Goal: Obtain resource: Download file/media

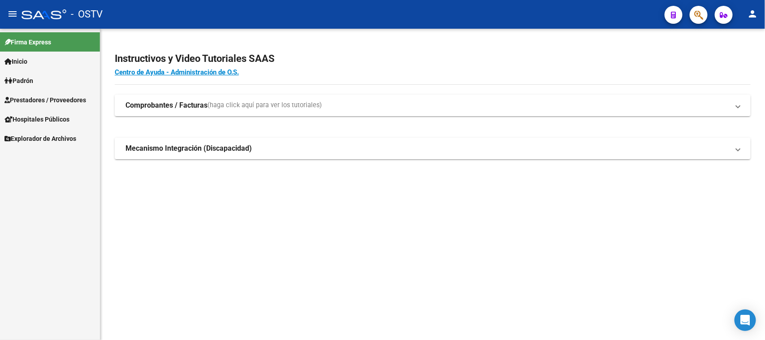
click at [37, 95] on span "Prestadores / Proveedores" at bounding box center [45, 100] width 82 height 10
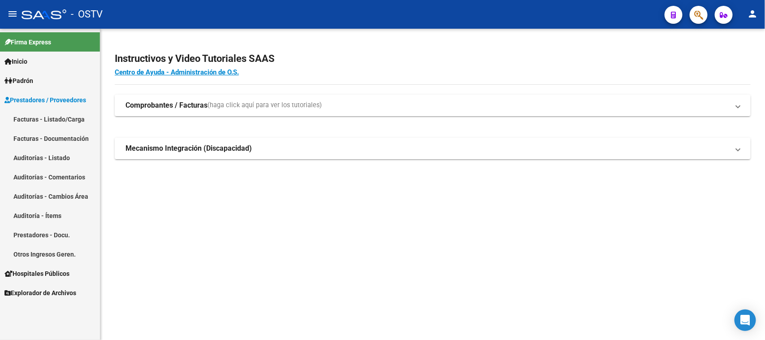
click at [50, 155] on link "Auditorías - Listado" at bounding box center [50, 157] width 100 height 19
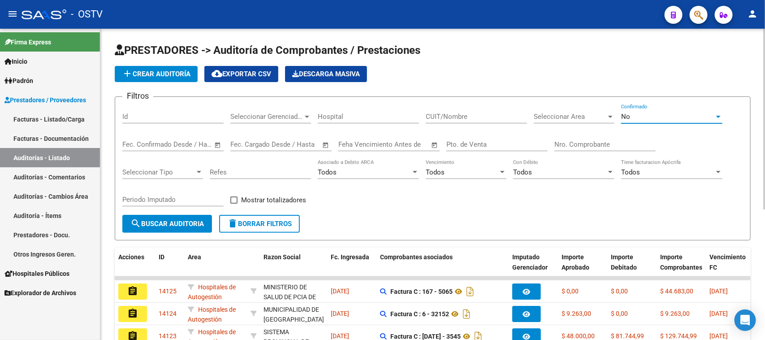
click at [625, 117] on span "No" at bounding box center [625, 116] width 9 height 8
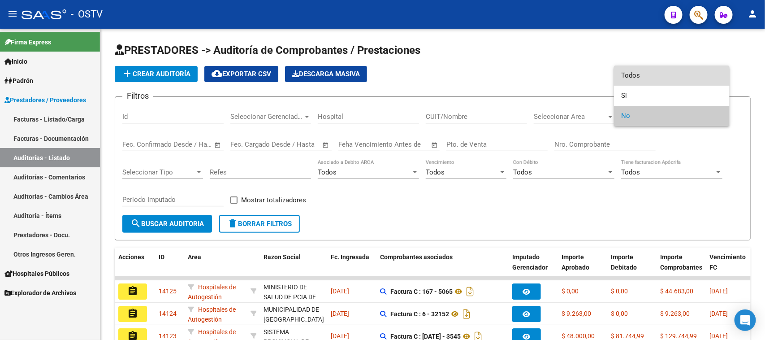
click at [628, 73] on span "Todos" at bounding box center [671, 75] width 101 height 20
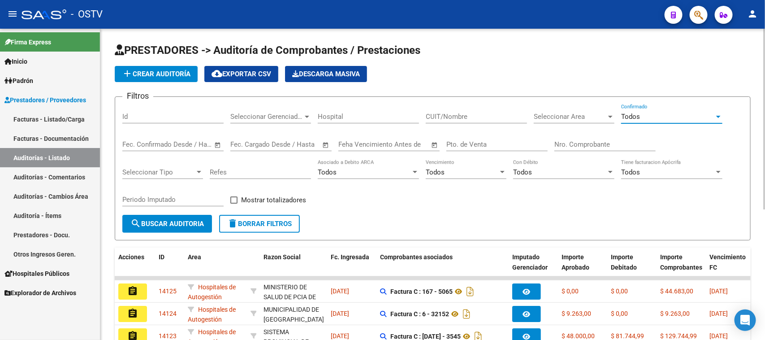
click at [496, 143] on input "Pto. de Venta" at bounding box center [496, 144] width 101 height 8
type input "3"
click at [612, 143] on input "Nro. Comprobante" at bounding box center [604, 144] width 101 height 8
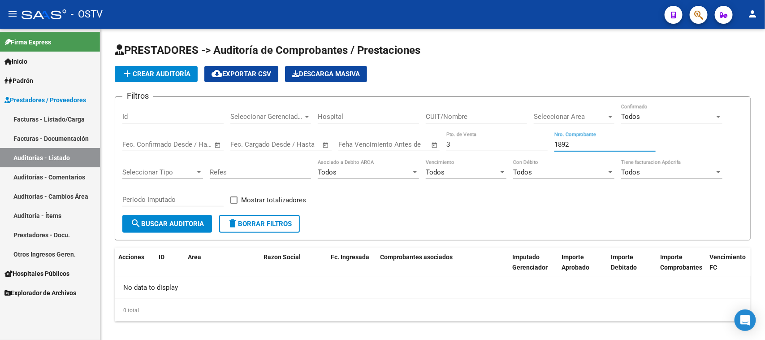
type input "1892"
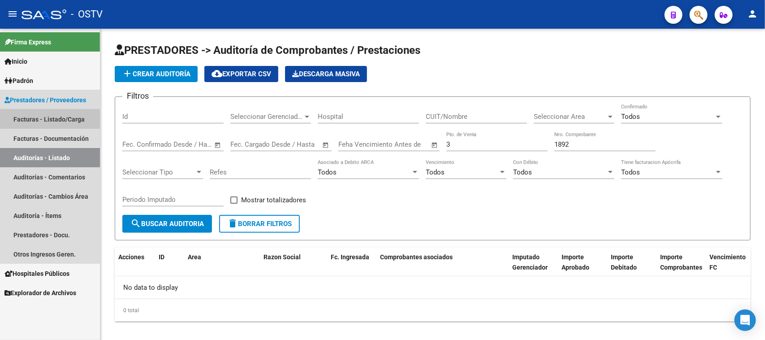
click at [30, 119] on link "Facturas - Listado/Carga" at bounding box center [50, 118] width 100 height 19
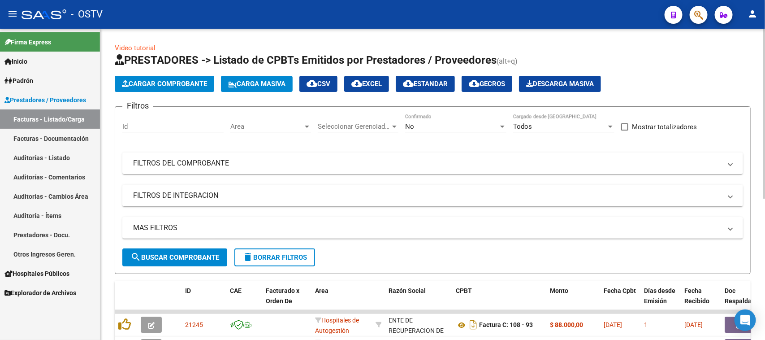
click at [472, 129] on div "No" at bounding box center [451, 126] width 93 height 8
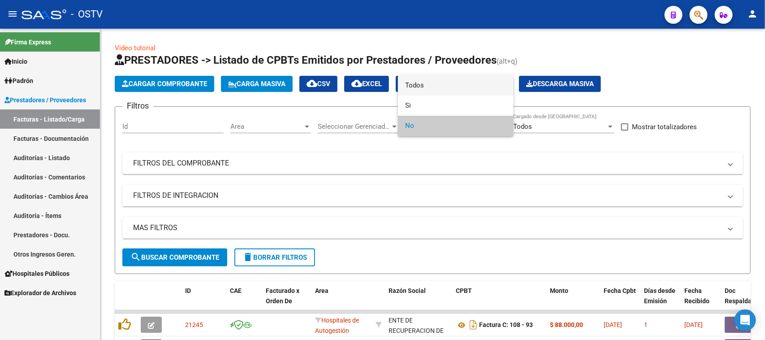
click at [467, 86] on span "Todos" at bounding box center [455, 85] width 101 height 20
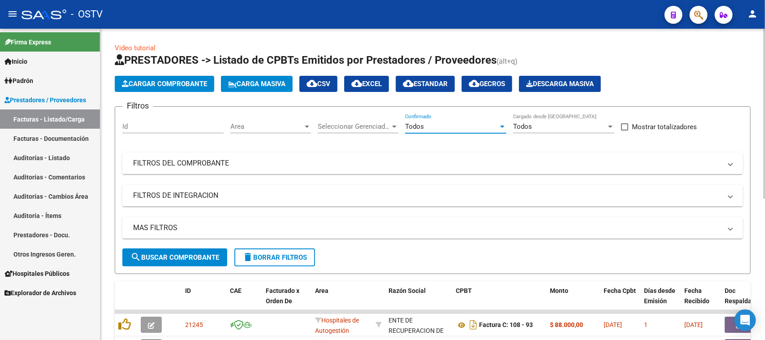
click at [378, 166] on mat-panel-title "FILTROS DEL COMPROBANTE" at bounding box center [427, 163] width 588 height 10
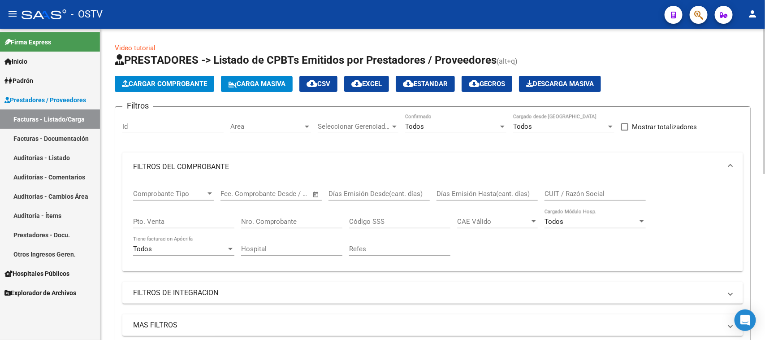
click at [207, 222] on input "Pto. Venta" at bounding box center [183, 221] width 101 height 8
type input "3"
click at [296, 218] on input "Nro. Comprobante" at bounding box center [291, 221] width 101 height 8
type input "1892"
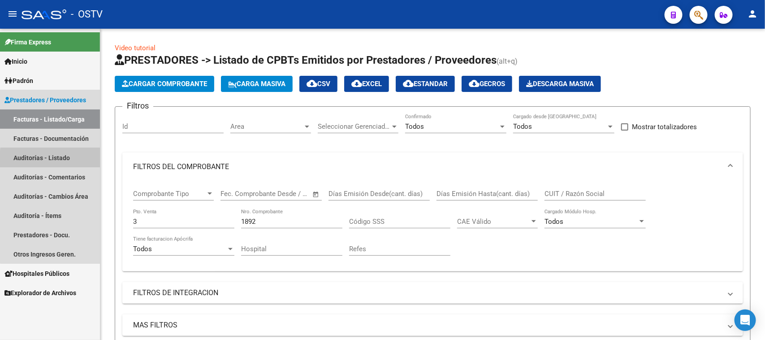
click at [56, 159] on link "Auditorías - Listado" at bounding box center [50, 157] width 100 height 19
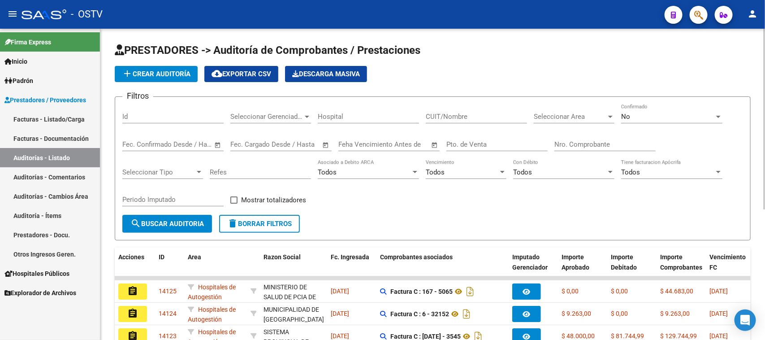
click at [654, 117] on div "No" at bounding box center [667, 116] width 93 height 8
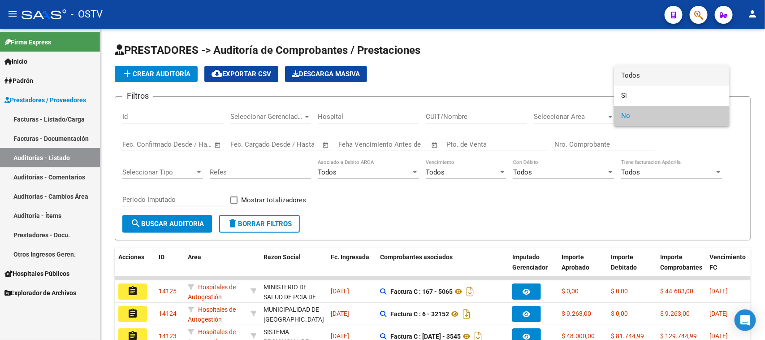
click at [648, 69] on span "Todos" at bounding box center [671, 75] width 101 height 20
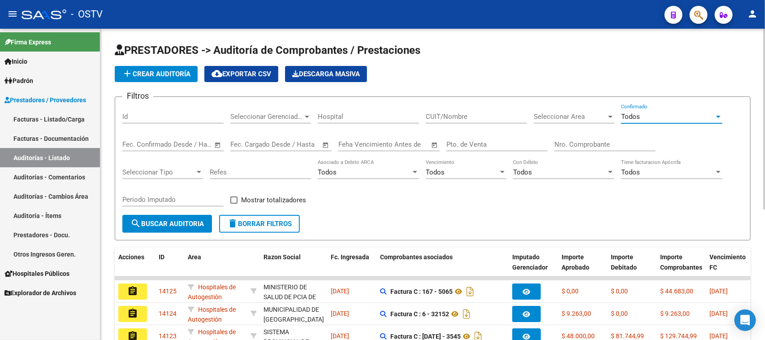
click at [471, 142] on input "Pto. de Venta" at bounding box center [496, 144] width 101 height 8
type input "2"
click at [561, 142] on input "Nro. Comprobante" at bounding box center [604, 144] width 101 height 8
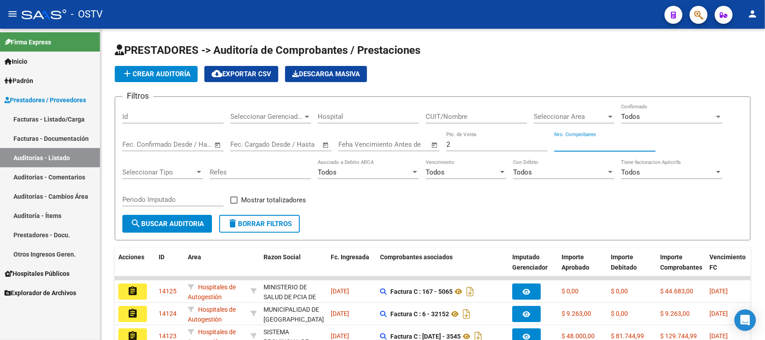
type input "2"
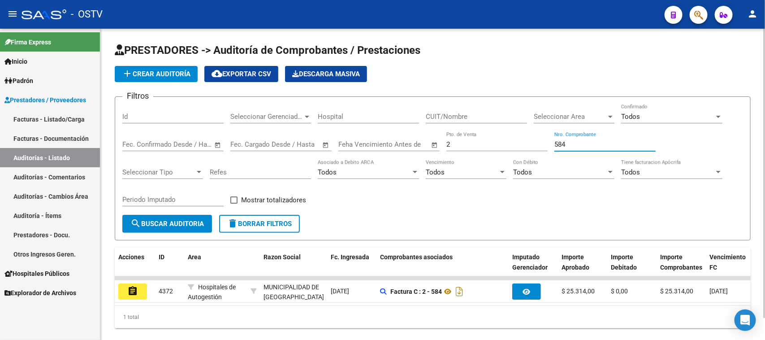
drag, startPoint x: 567, startPoint y: 145, endPoint x: 533, endPoint y: 145, distance: 33.6
click at [533, 145] on div "Filtros Id Seleccionar Gerenciador Seleccionar Gerenciador Hospital CUIT/Nombre…" at bounding box center [432, 159] width 621 height 111
drag, startPoint x: 561, startPoint y: 142, endPoint x: 525, endPoint y: 142, distance: 35.8
click at [525, 142] on div "Filtros Id Seleccionar Gerenciador Seleccionar Gerenciador Hospital CUIT/Nombre…" at bounding box center [432, 159] width 621 height 111
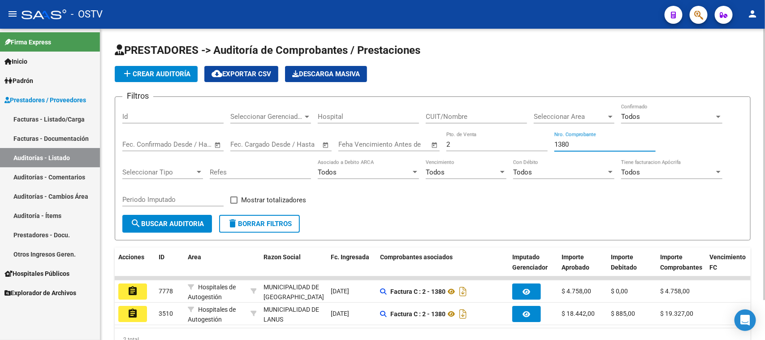
drag, startPoint x: 558, startPoint y: 140, endPoint x: 535, endPoint y: 141, distance: 22.4
click at [535, 141] on div "Filtros Id Seleccionar Gerenciador Seleccionar Gerenciador Hospital CUIT/Nombre…" at bounding box center [432, 159] width 621 height 111
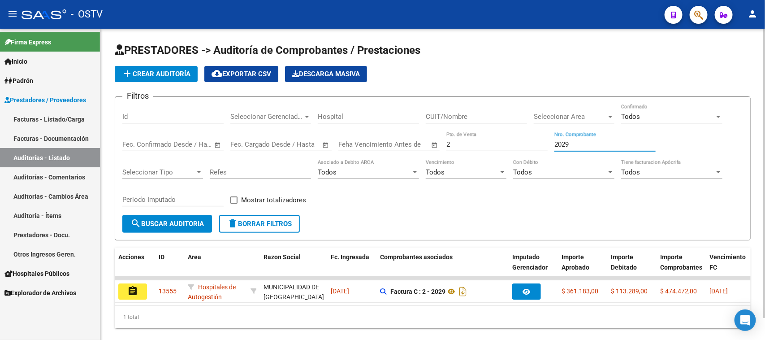
drag, startPoint x: 572, startPoint y: 140, endPoint x: 543, endPoint y: 141, distance: 28.7
click at [543, 141] on div "Filtros Id Seleccionar Gerenciador Seleccionar Gerenciador Hospital CUIT/Nombre…" at bounding box center [432, 159] width 621 height 111
type input "2030"
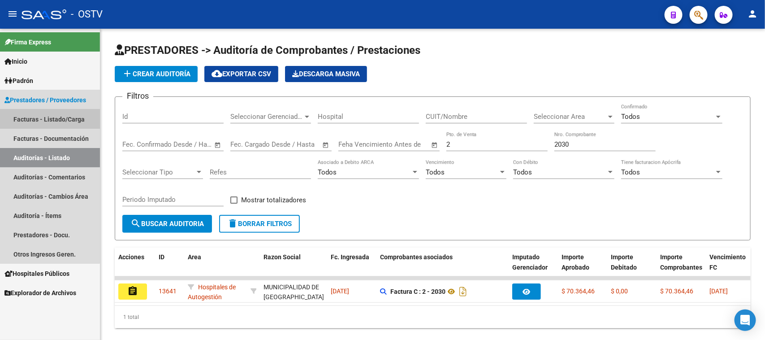
click at [40, 119] on link "Facturas - Listado/Carga" at bounding box center [50, 118] width 100 height 19
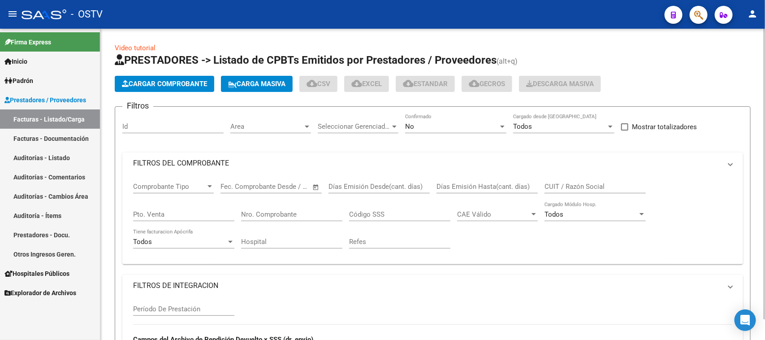
click at [453, 128] on div "No" at bounding box center [451, 126] width 93 height 8
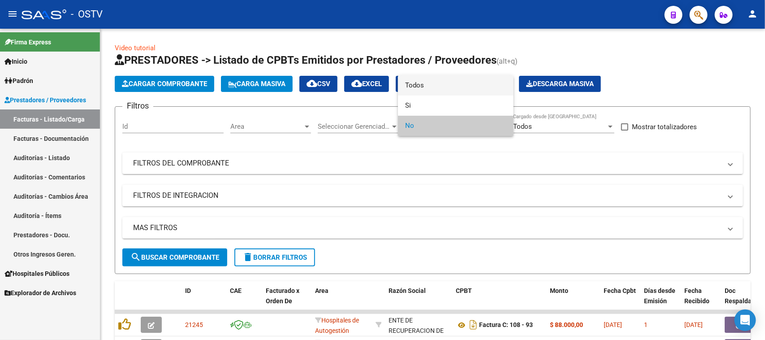
click at [432, 90] on span "Todos" at bounding box center [455, 85] width 101 height 20
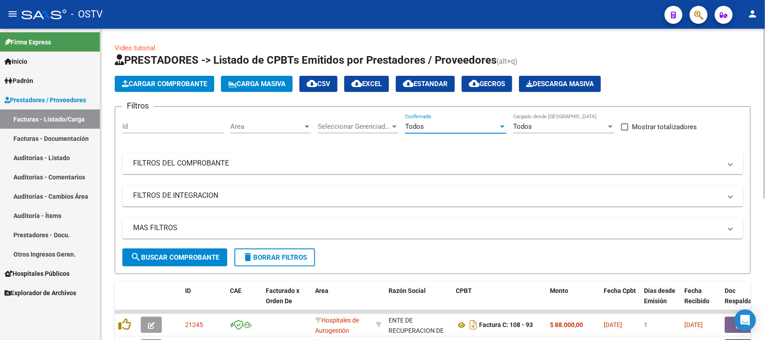
click at [312, 169] on mat-expansion-panel-header "FILTROS DEL COMPROBANTE" at bounding box center [432, 163] width 621 height 22
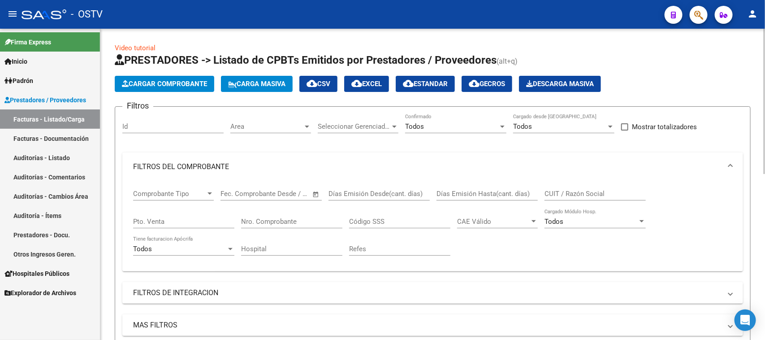
click at [181, 219] on input "Pto. Venta" at bounding box center [183, 221] width 101 height 8
type input "1"
click at [289, 215] on div "Nro. Comprobante" at bounding box center [291, 218] width 101 height 19
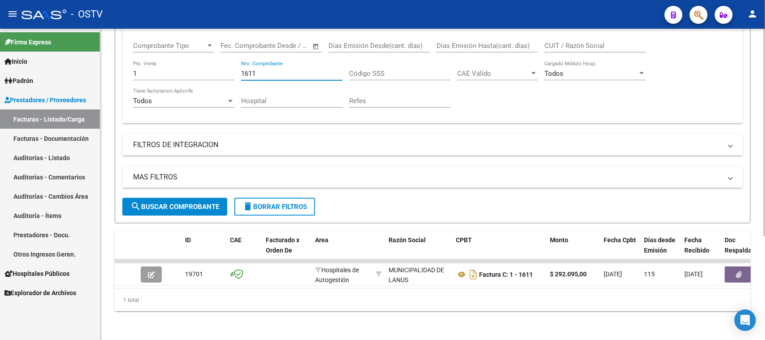
scroll to position [99, 0]
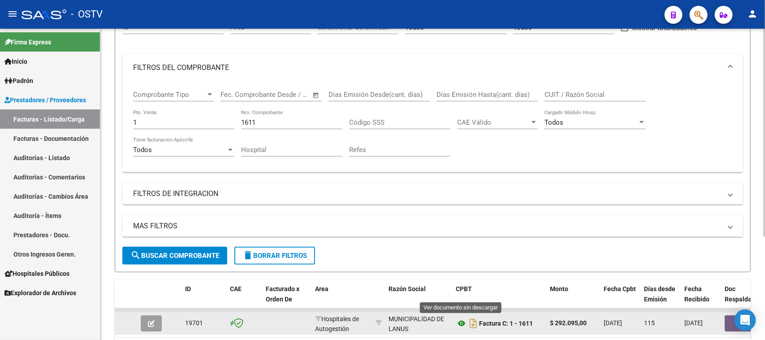
click at [460, 321] on icon at bounding box center [462, 323] width 12 height 11
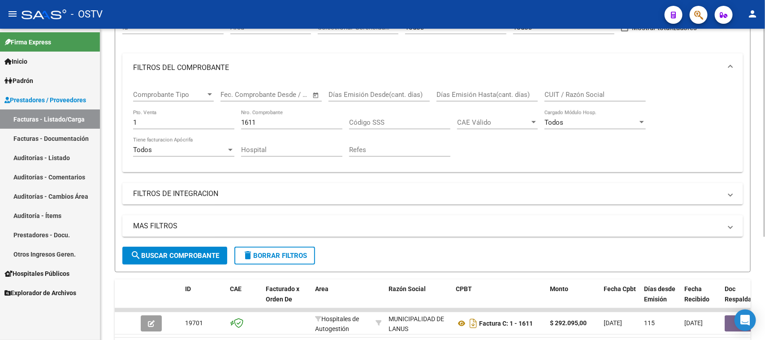
click at [278, 118] on input "1611" at bounding box center [291, 122] width 101 height 8
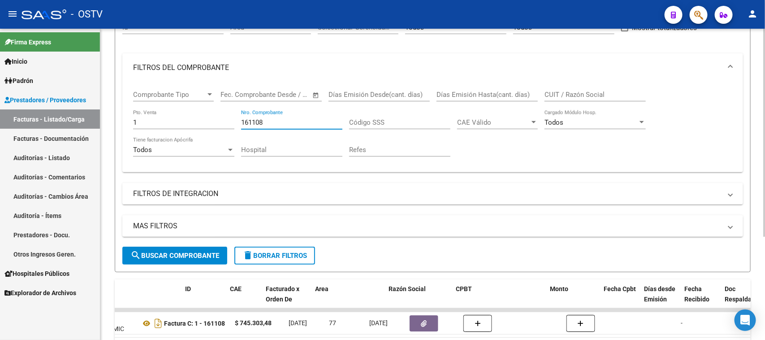
scroll to position [0, 0]
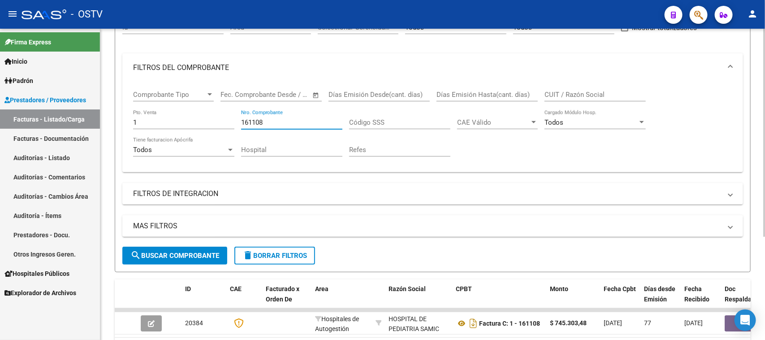
drag, startPoint x: 272, startPoint y: 119, endPoint x: 253, endPoint y: 120, distance: 18.8
click at [253, 120] on input "161108" at bounding box center [291, 122] width 101 height 8
type input "161497"
click at [149, 118] on input "1" at bounding box center [183, 122] width 101 height 8
type input "100"
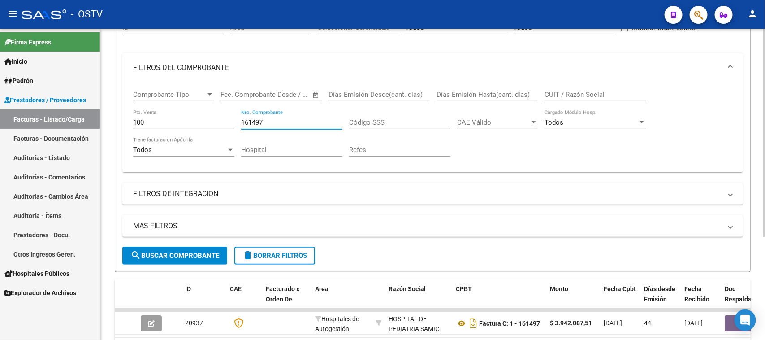
drag, startPoint x: 262, startPoint y: 121, endPoint x: 222, endPoint y: 125, distance: 40.6
click at [222, 125] on div "Comprobante Tipo Comprobante Tipo Fecha inicio – Fecha fin Fec. Comprobante Des…" at bounding box center [432, 123] width 599 height 83
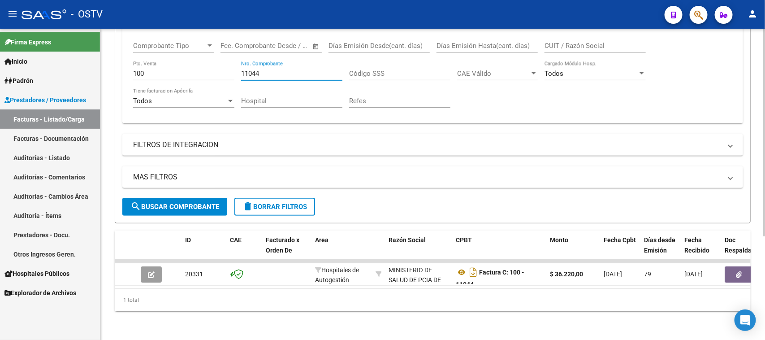
drag, startPoint x: 264, startPoint y: 65, endPoint x: 231, endPoint y: 65, distance: 33.2
click at [231, 65] on div "Comprobante Tipo Comprobante Tipo Fecha inicio – Fecha fin Fec. Comprobante Des…" at bounding box center [432, 74] width 599 height 83
type input "11118"
click at [55, 158] on link "Auditorías - Listado" at bounding box center [50, 157] width 100 height 19
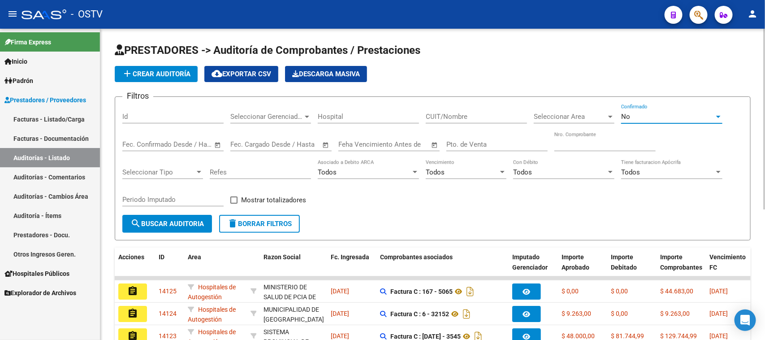
click at [642, 112] on div "No" at bounding box center [667, 116] width 93 height 8
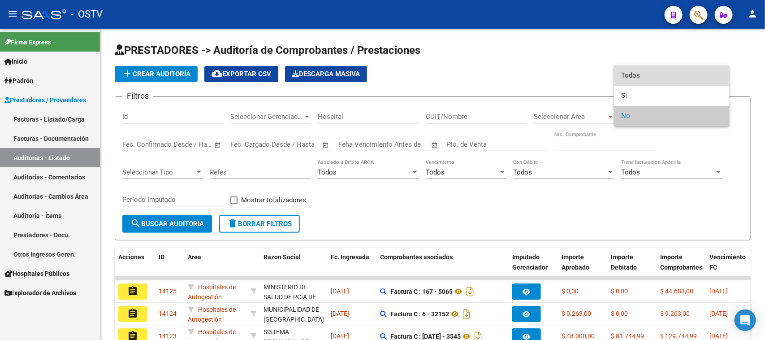
click at [643, 75] on span "Todos" at bounding box center [671, 75] width 101 height 20
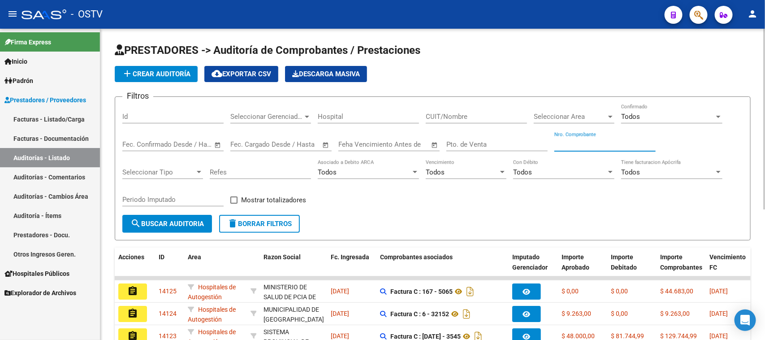
click at [567, 141] on input "Nro. Comprobante" at bounding box center [604, 144] width 101 height 8
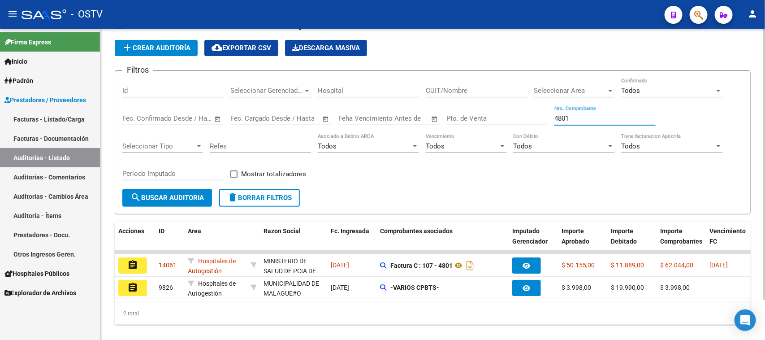
scroll to position [46, 0]
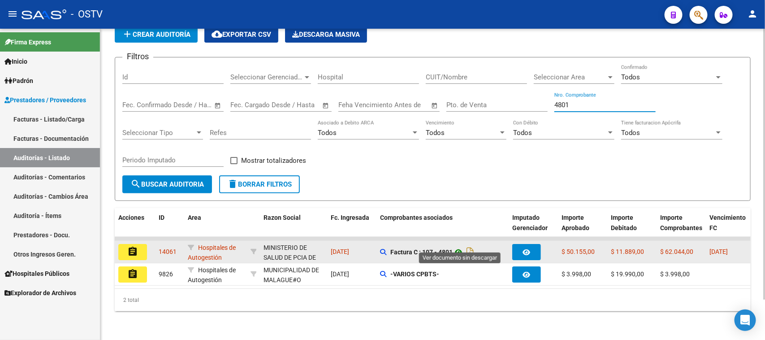
type input "4801"
click at [460, 246] on icon at bounding box center [459, 251] width 12 height 11
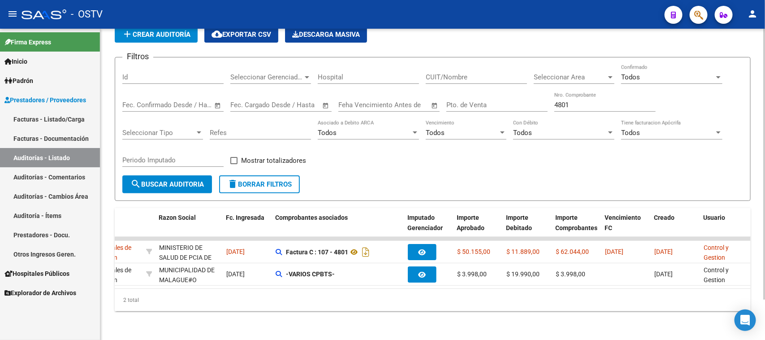
scroll to position [0, 0]
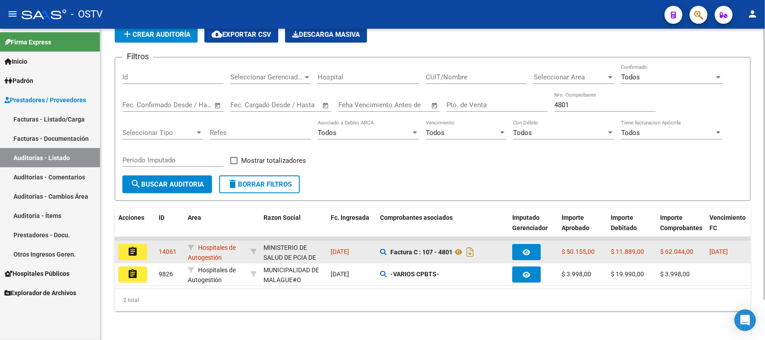
click at [144, 244] on button "assignment" at bounding box center [132, 252] width 29 height 16
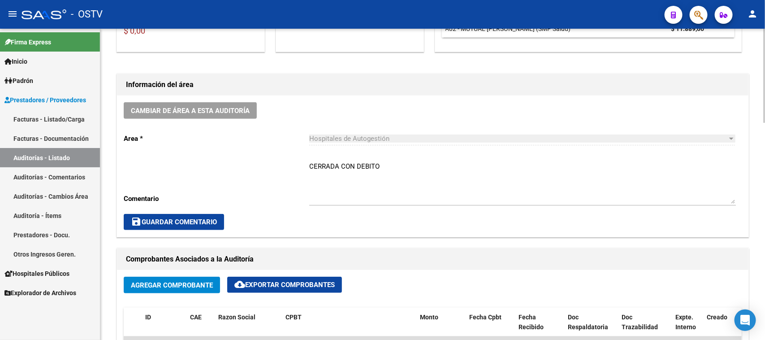
scroll to position [224, 0]
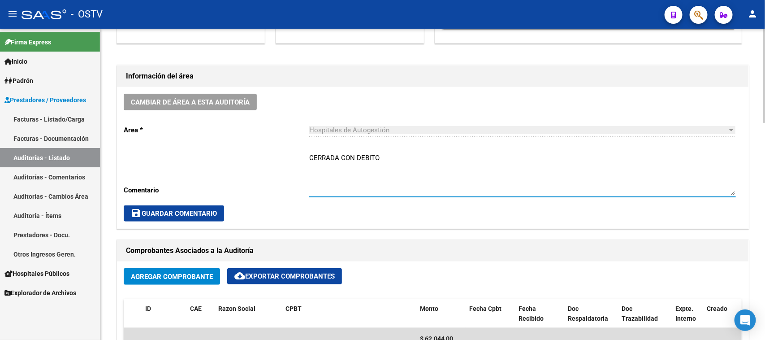
drag, startPoint x: 380, startPoint y: 156, endPoint x: 358, endPoint y: 157, distance: 22.4
click at [358, 157] on textarea "CERRADA CON DEBITO" at bounding box center [522, 174] width 427 height 42
type textarea "CERRADA CON NC"
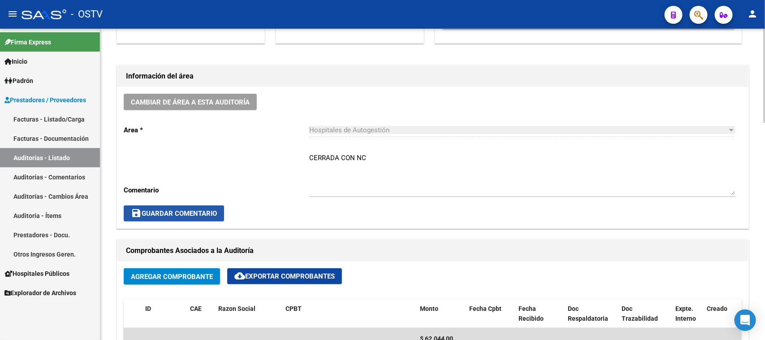
click at [147, 209] on span "save Guardar Comentario" at bounding box center [174, 213] width 86 height 8
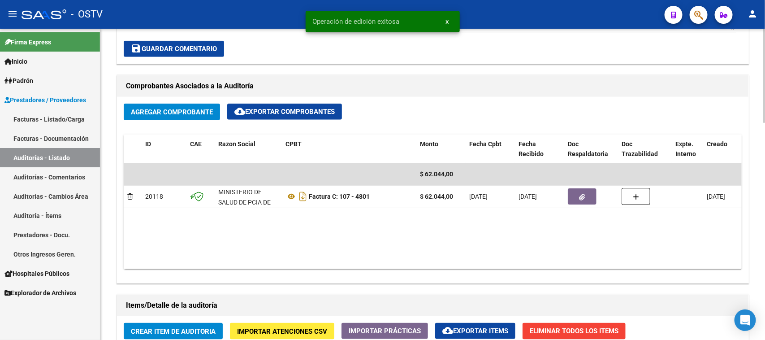
scroll to position [448, 0]
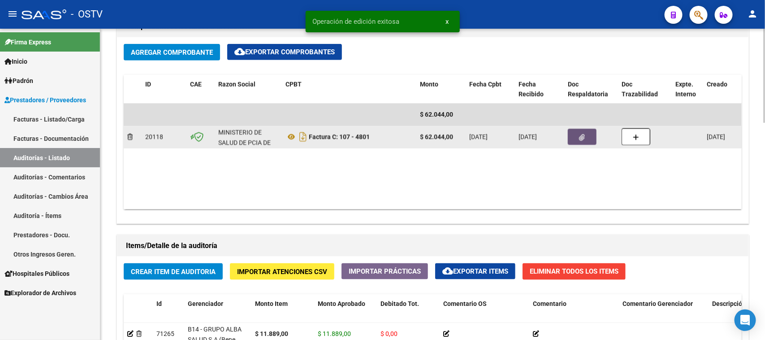
click at [584, 134] on icon "button" at bounding box center [582, 137] width 6 height 7
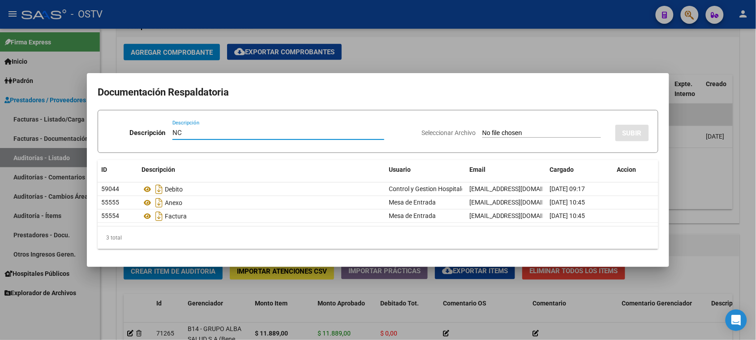
type input "NC"
click at [523, 131] on input "Seleccionar Archivo" at bounding box center [542, 133] width 119 height 9
click at [485, 135] on input "Seleccionar Archivo" at bounding box center [542, 133] width 119 height 9
type input "C:\fakepath\107-4801.pdf"
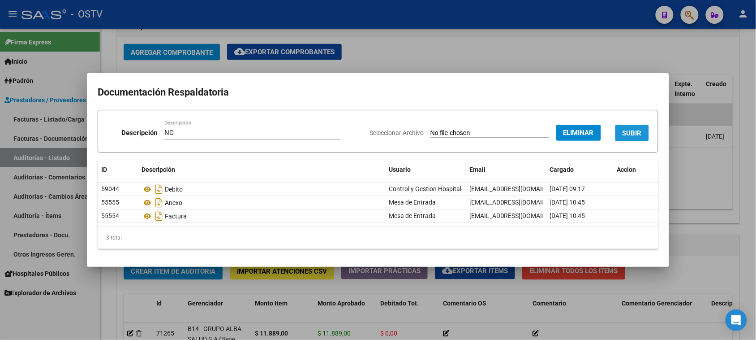
click at [627, 133] on span "SUBIR" at bounding box center [632, 133] width 19 height 8
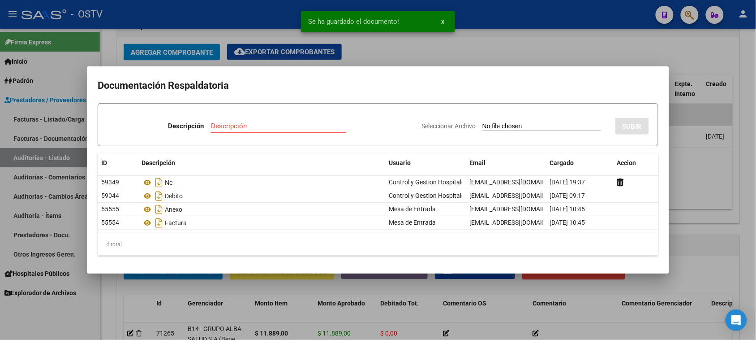
click at [711, 179] on div at bounding box center [378, 170] width 756 height 340
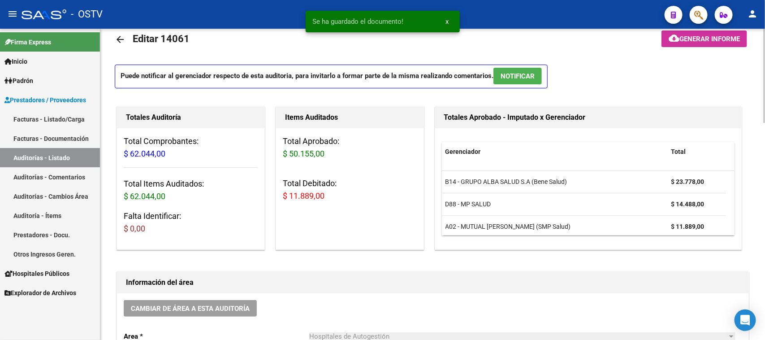
scroll to position [0, 0]
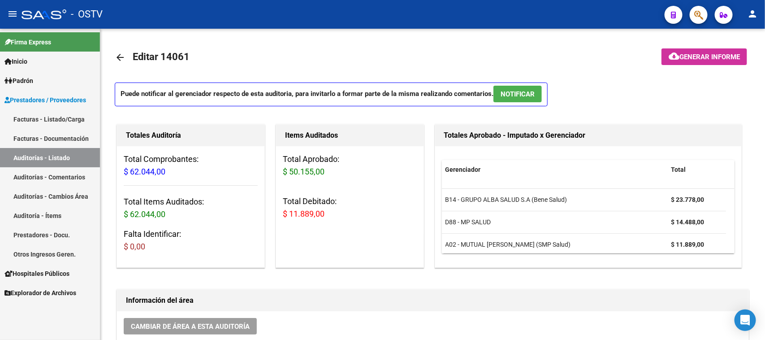
click at [47, 157] on link "Auditorías - Listado" at bounding box center [50, 157] width 100 height 19
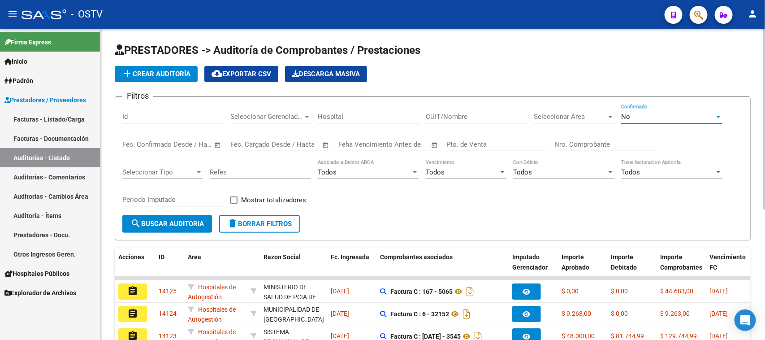
click at [630, 119] on div "No" at bounding box center [667, 116] width 93 height 8
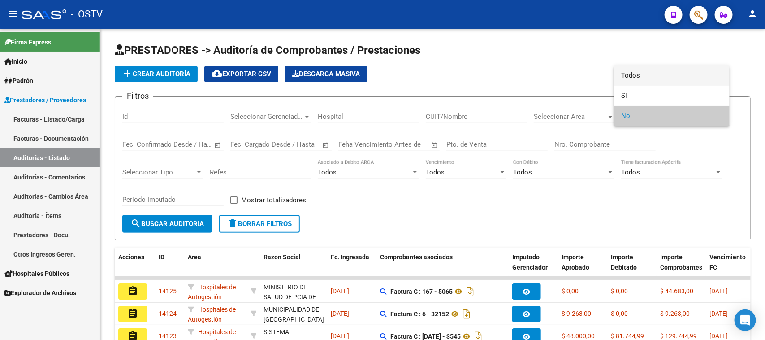
click at [629, 77] on span "Todos" at bounding box center [671, 75] width 101 height 20
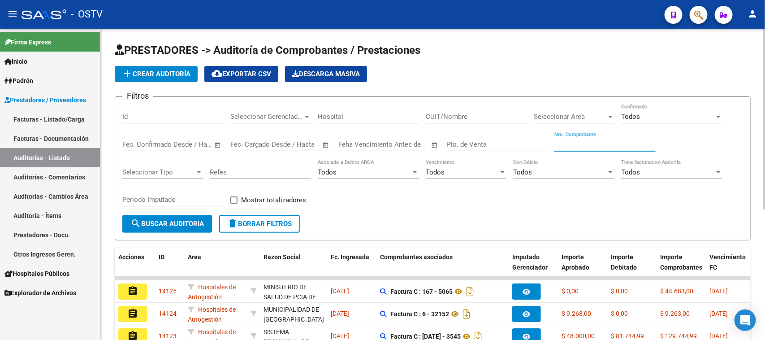
click at [568, 142] on input "Nro. Comprobante" at bounding box center [604, 144] width 101 height 8
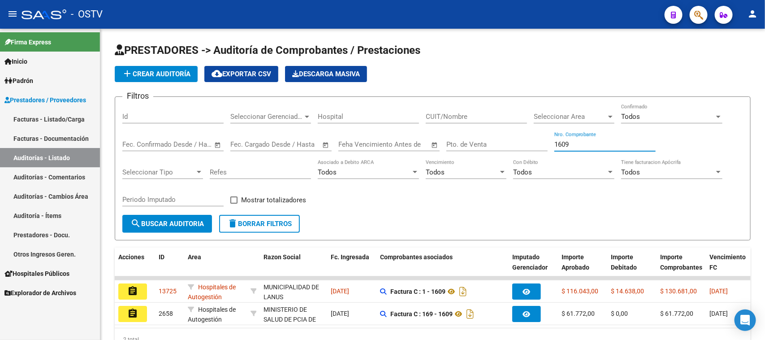
type input "1609"
click at [44, 118] on link "Facturas - Listado/Carga" at bounding box center [50, 118] width 100 height 19
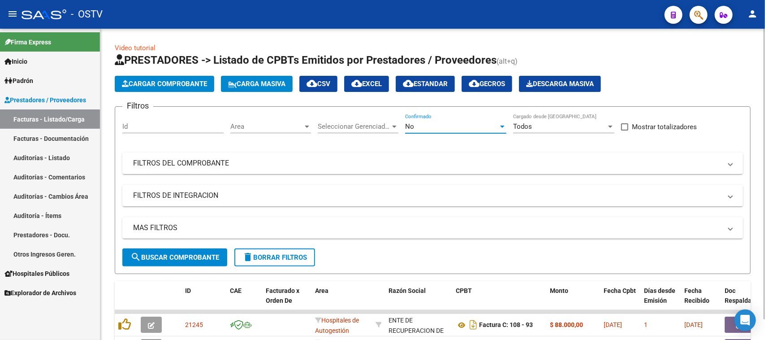
click at [433, 128] on div "No" at bounding box center [451, 126] width 93 height 8
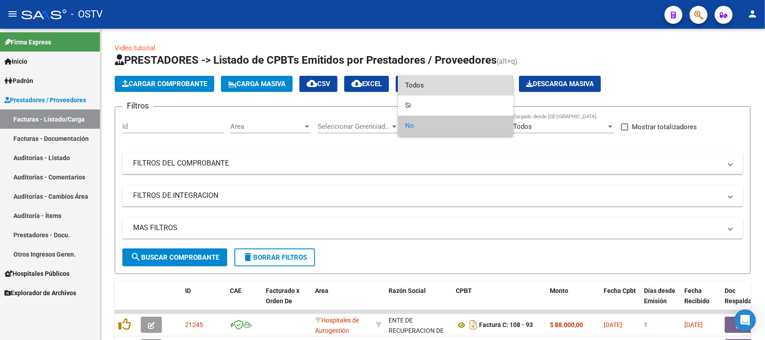
click at [426, 85] on span "Todos" at bounding box center [455, 85] width 101 height 20
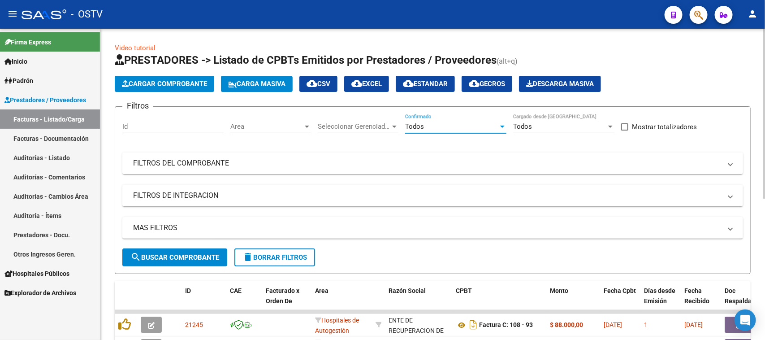
click at [371, 168] on mat-expansion-panel-header "FILTROS DEL COMPROBANTE" at bounding box center [432, 163] width 621 height 22
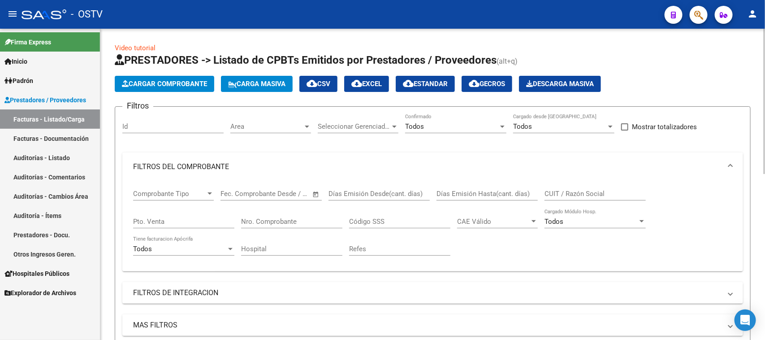
click at [175, 220] on input "Pto. Venta" at bounding box center [183, 221] width 101 height 8
type input "1"
click at [272, 218] on input "Nro. Comprobante" at bounding box center [291, 221] width 101 height 8
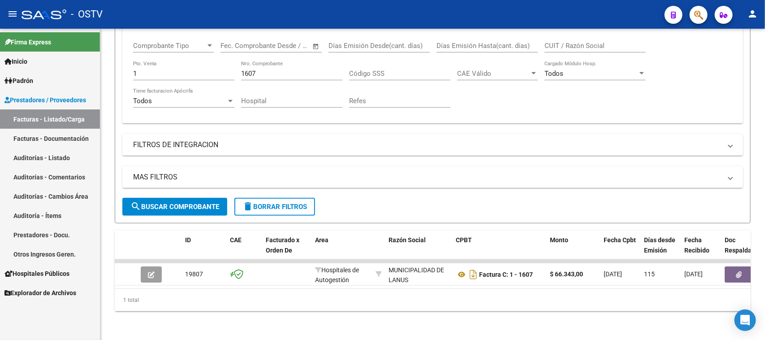
click at [60, 115] on link "Facturas - Listado/Carga" at bounding box center [50, 118] width 100 height 19
click at [261, 69] on input "1607" at bounding box center [291, 73] width 101 height 8
drag, startPoint x: 260, startPoint y: 65, endPoint x: 247, endPoint y: 65, distance: 13.0
click at [247, 69] on input "1609" at bounding box center [291, 73] width 101 height 8
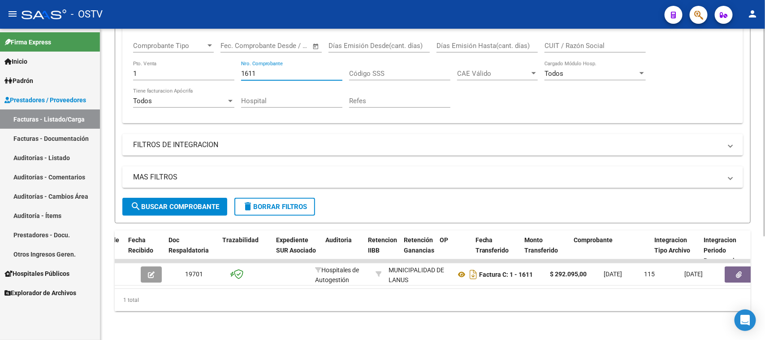
scroll to position [0, 556]
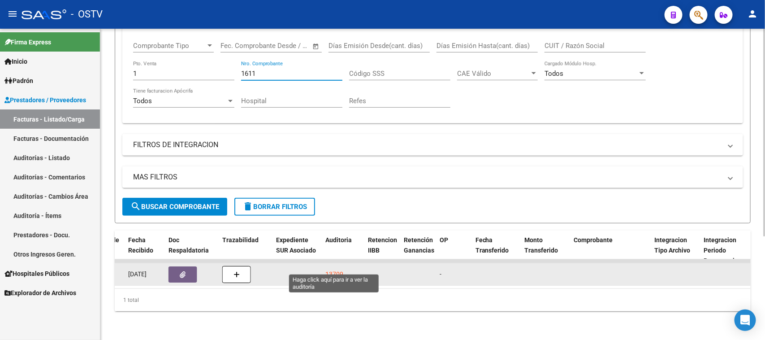
type input "1611"
click at [335, 269] on div "13709" at bounding box center [334, 274] width 18 height 10
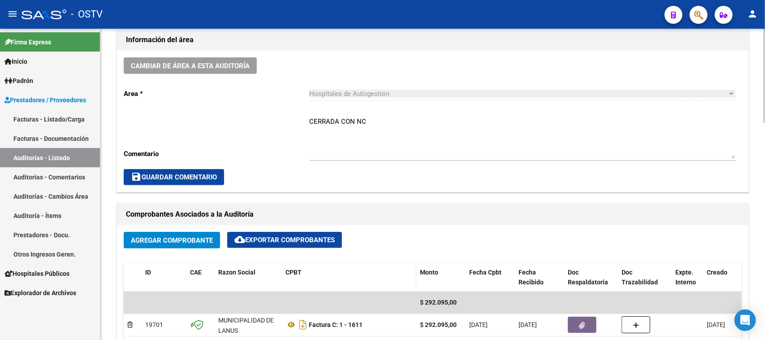
scroll to position [280, 0]
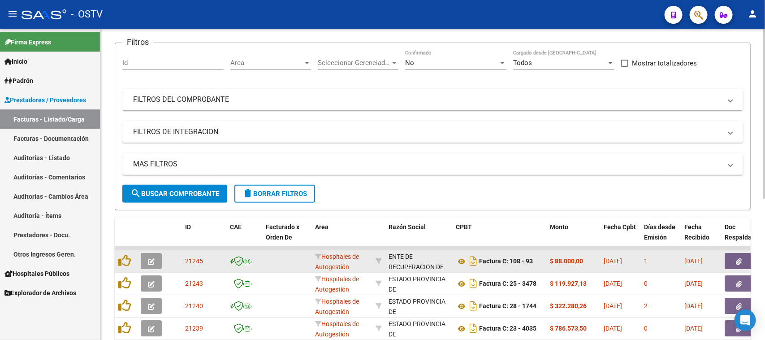
scroll to position [36, 0]
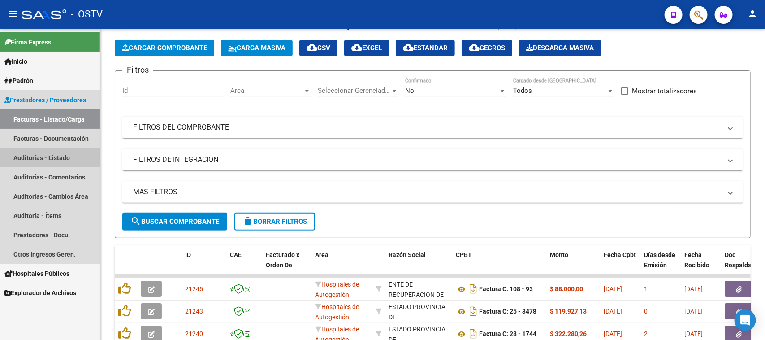
click at [59, 156] on link "Auditorías - Listado" at bounding box center [50, 157] width 100 height 19
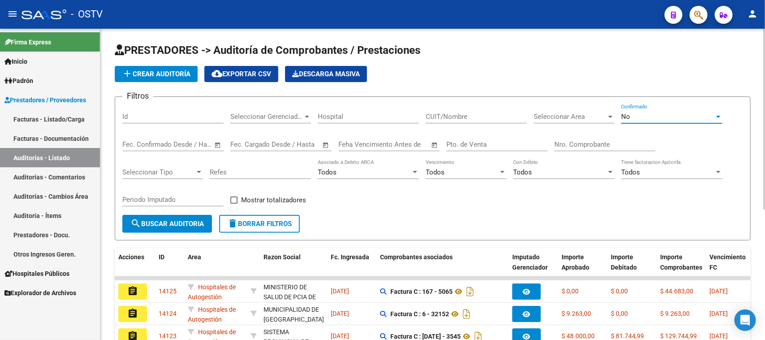
click at [630, 112] on div "No" at bounding box center [667, 116] width 93 height 8
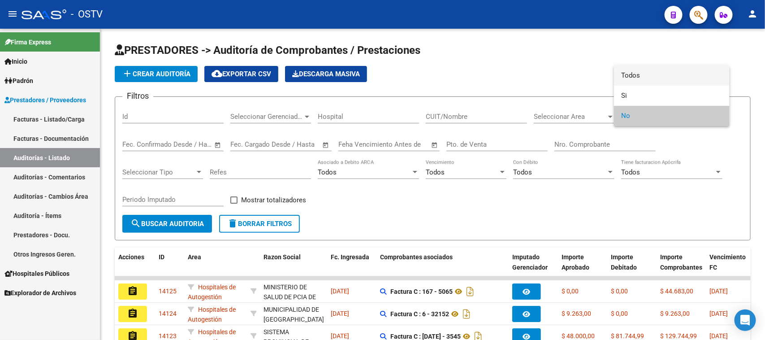
click at [641, 78] on span "Todos" at bounding box center [671, 75] width 101 height 20
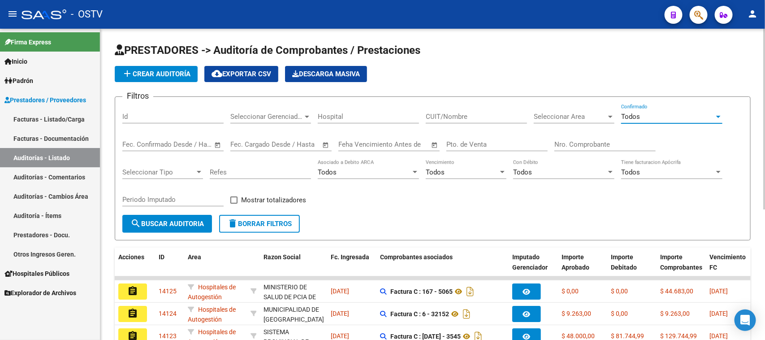
click at [455, 142] on input "Pto. de Venta" at bounding box center [496, 144] width 101 height 8
type input "1"
click at [592, 144] on input "Nro. Comprobante" at bounding box center [604, 144] width 101 height 8
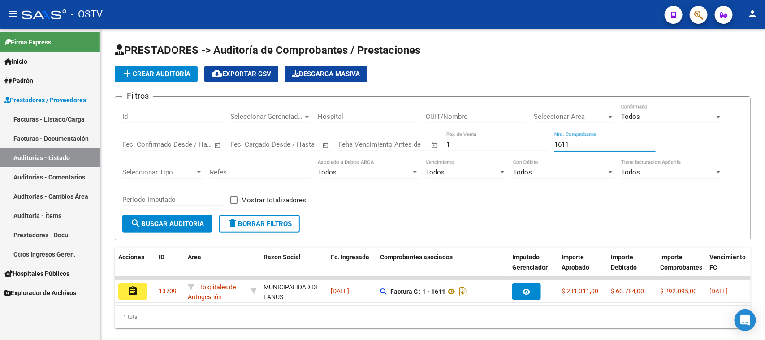
type input "1611"
click at [474, 141] on input "1" at bounding box center [496, 144] width 101 height 8
drag, startPoint x: 572, startPoint y: 142, endPoint x: 535, endPoint y: 142, distance: 37.2
click at [535, 142] on div "Filtros Id Seleccionar Gerenciador Seleccionar Gerenciador Hospital CUIT/Nombre…" at bounding box center [432, 159] width 621 height 111
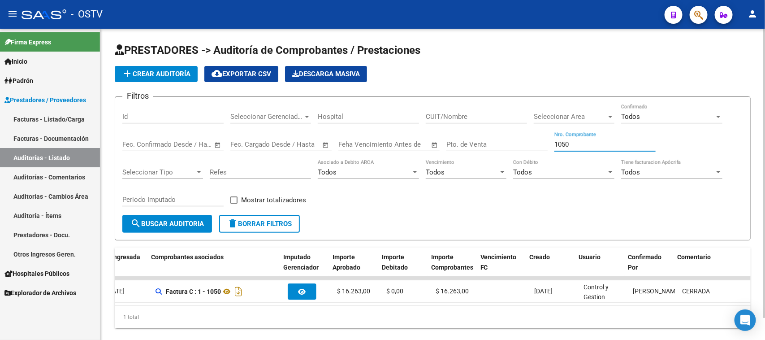
scroll to position [0, 229]
drag, startPoint x: 577, startPoint y: 142, endPoint x: 537, endPoint y: 146, distance: 40.5
click at [538, 146] on div "Filtros Id Seleccionar Gerenciador Seleccionar Gerenciador Hospital CUIT/Nombre…" at bounding box center [432, 159] width 621 height 111
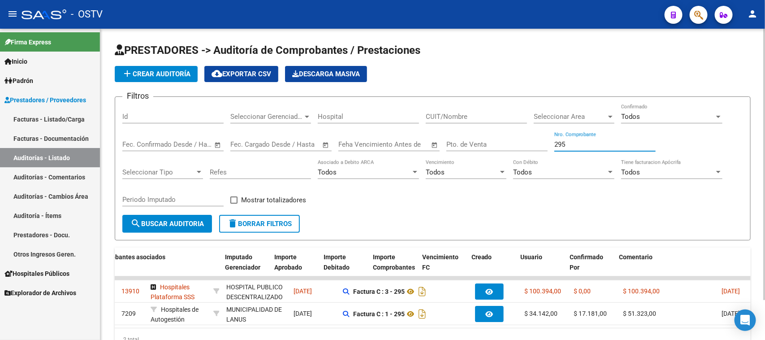
scroll to position [0, 287]
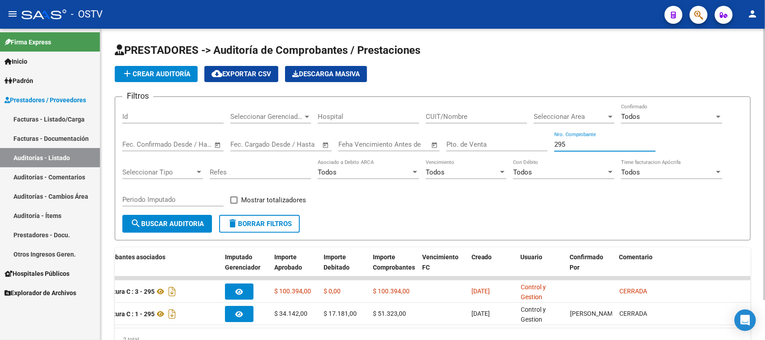
drag, startPoint x: 571, startPoint y: 144, endPoint x: 520, endPoint y: 135, distance: 52.2
click at [520, 135] on div "Filtros Id Seleccionar Gerenciador Seleccionar Gerenciador Hospital CUIT/Nombre…" at bounding box center [432, 159] width 621 height 111
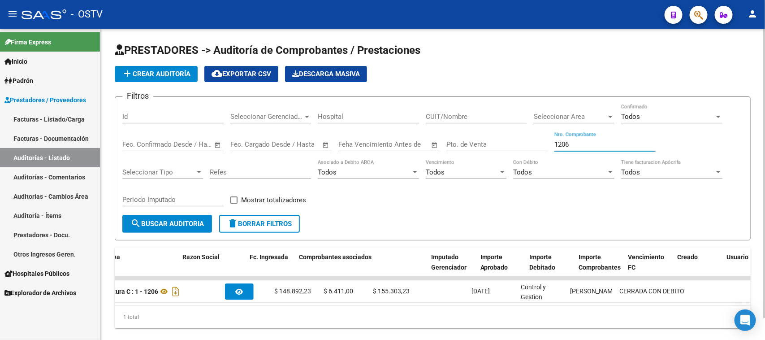
scroll to position [0, 75]
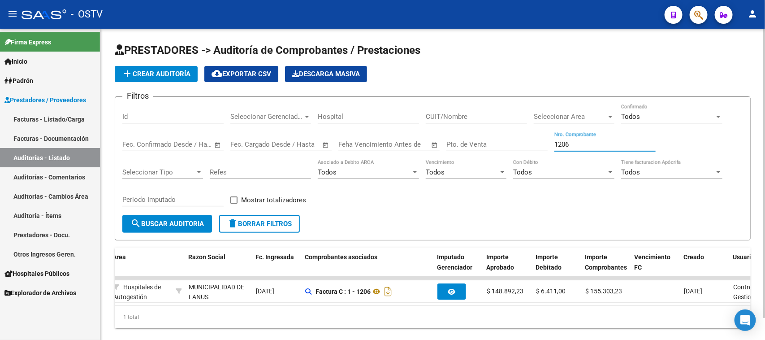
drag, startPoint x: 570, startPoint y: 144, endPoint x: 541, endPoint y: 138, distance: 29.4
click at [541, 138] on div "Filtros Id Seleccionar Gerenciador Seleccionar Gerenciador Hospital CUIT/Nombre…" at bounding box center [432, 159] width 621 height 111
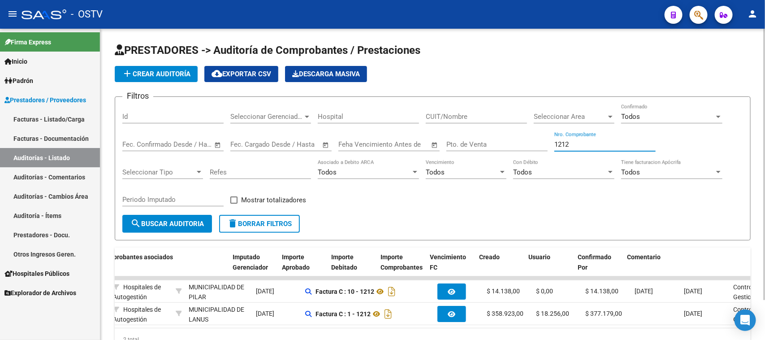
scroll to position [0, 298]
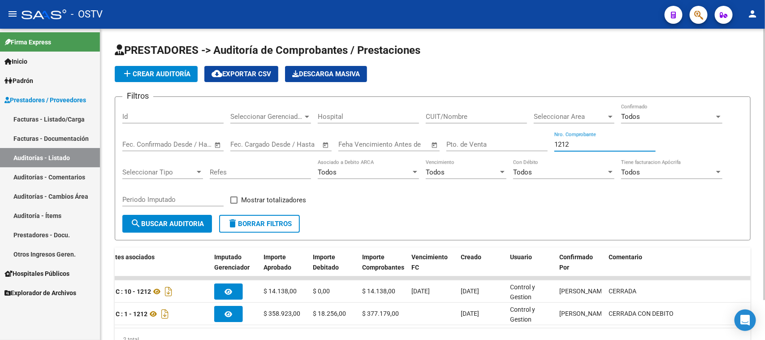
drag, startPoint x: 571, startPoint y: 139, endPoint x: 530, endPoint y: 139, distance: 41.2
click at [530, 139] on div "Filtros Id Seleccionar Gerenciador Seleccionar Gerenciador Hospital CUIT/Nombre…" at bounding box center [432, 159] width 621 height 111
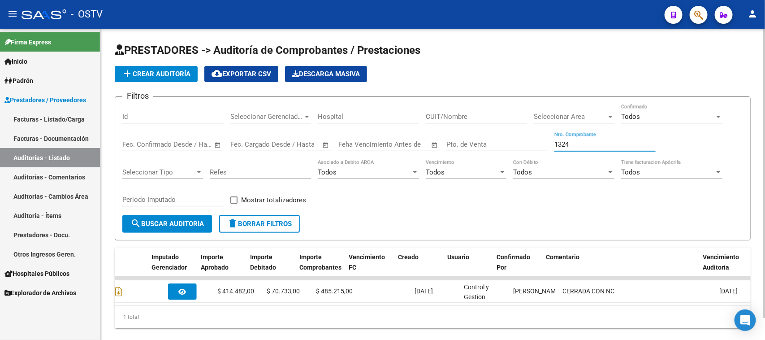
scroll to position [0, 361]
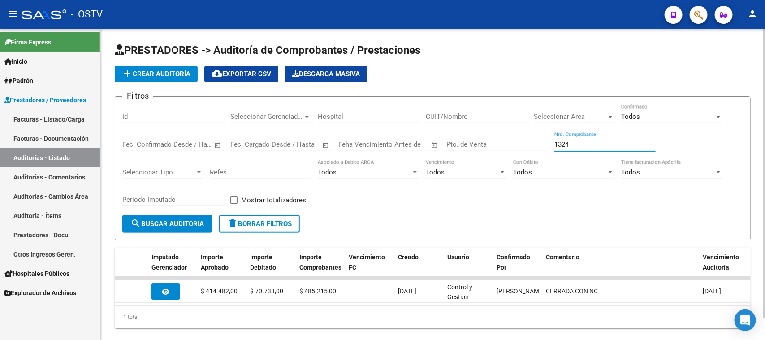
drag, startPoint x: 572, startPoint y: 140, endPoint x: 532, endPoint y: 144, distance: 40.1
click at [532, 144] on div "Filtros Id Seleccionar Gerenciador Seleccionar Gerenciador Hospital CUIT/Nombre…" at bounding box center [432, 159] width 621 height 111
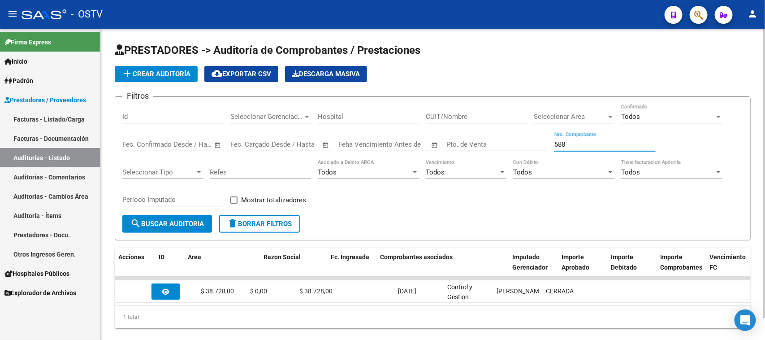
scroll to position [0, 0]
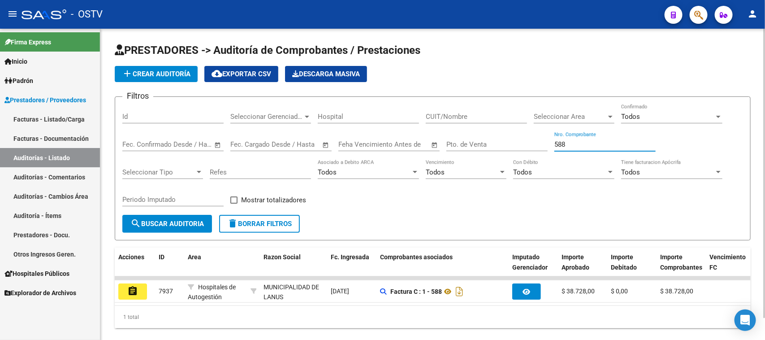
drag, startPoint x: 565, startPoint y: 142, endPoint x: 530, endPoint y: 145, distance: 35.0
click at [530, 144] on div "Filtros Id Seleccionar Gerenciador Seleccionar Gerenciador Hospital CUIT/Nombre…" at bounding box center [432, 159] width 621 height 111
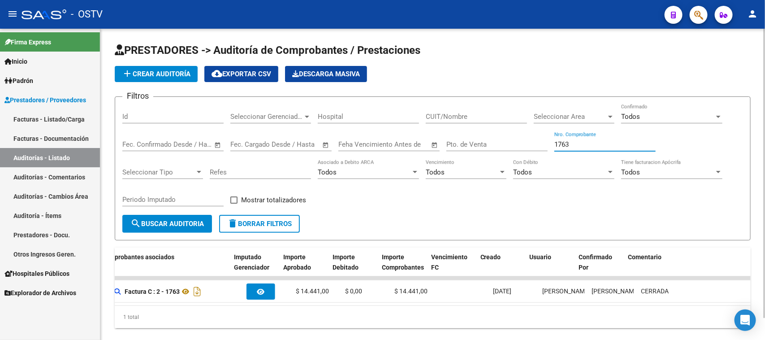
scroll to position [0, 311]
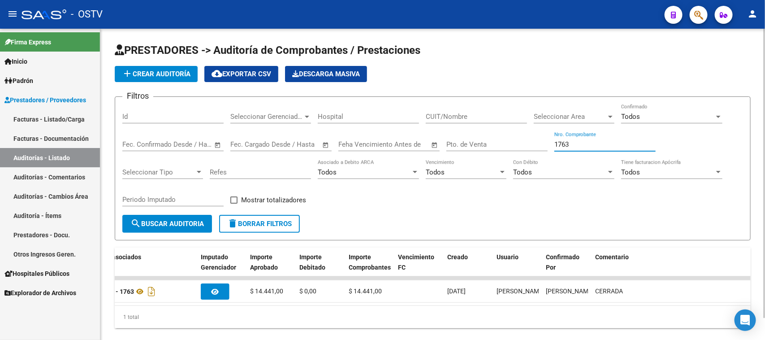
drag, startPoint x: 570, startPoint y: 141, endPoint x: 532, endPoint y: 139, distance: 38.6
click at [532, 139] on div "Filtros Id Seleccionar Gerenciador Seleccionar Gerenciador Hospital CUIT/Nombre…" at bounding box center [432, 159] width 621 height 111
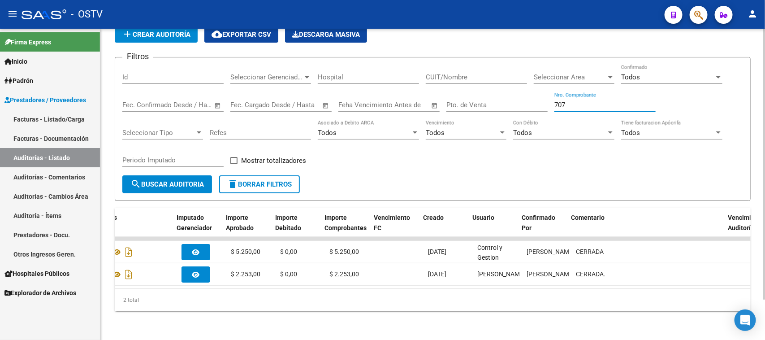
scroll to position [0, 345]
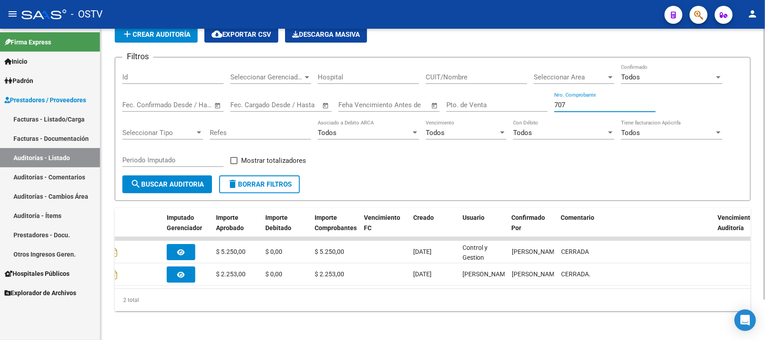
drag, startPoint x: 542, startPoint y: 92, endPoint x: 522, endPoint y: 91, distance: 20.2
click at [522, 91] on div "Filtros Id Seleccionar Gerenciador Seleccionar Gerenciador Hospital CUIT/Nombre…" at bounding box center [432, 120] width 621 height 111
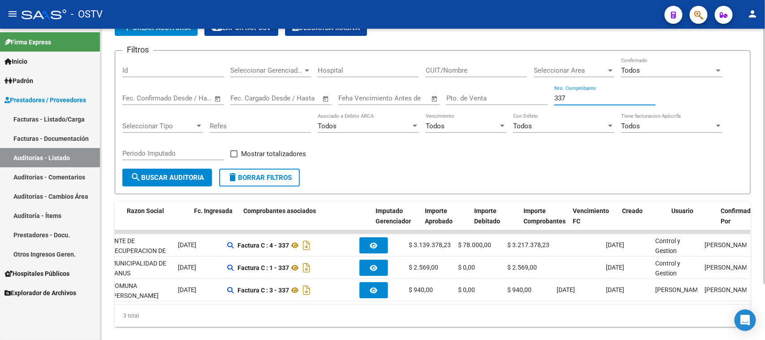
scroll to position [0, 120]
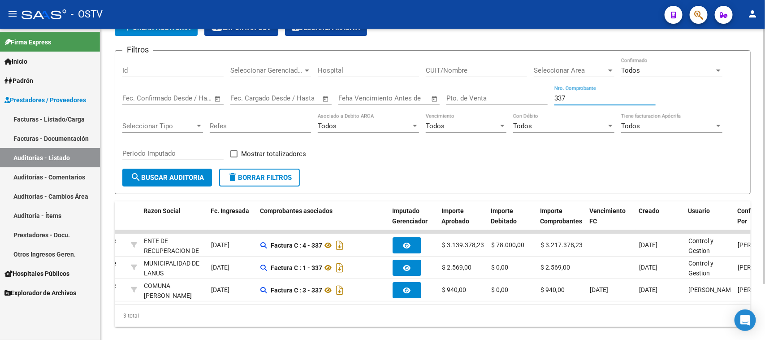
drag, startPoint x: 578, startPoint y: 99, endPoint x: 546, endPoint y: 101, distance: 32.8
click at [546, 101] on div "Filtros Id Seleccionar Gerenciador Seleccionar Gerenciador Hospital CUIT/Nombre…" at bounding box center [432, 113] width 621 height 111
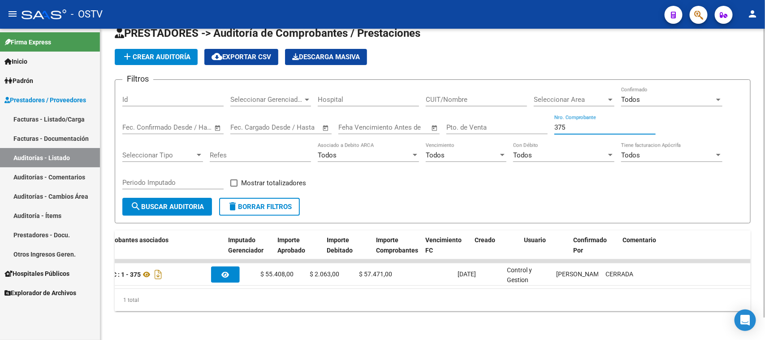
scroll to position [0, 25]
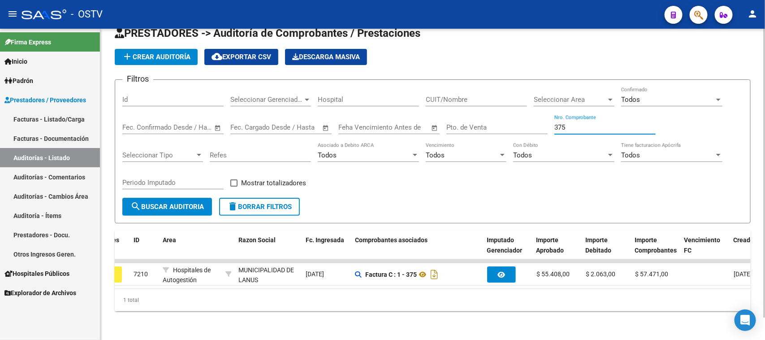
drag, startPoint x: 567, startPoint y: 117, endPoint x: 541, endPoint y: 117, distance: 25.5
click at [541, 117] on div "Filtros Id Seleccionar Gerenciador Seleccionar Gerenciador Hospital CUIT/Nombre…" at bounding box center [432, 142] width 621 height 111
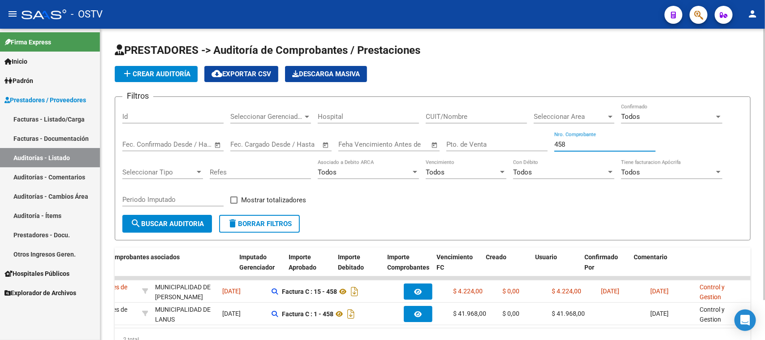
scroll to position [0, 283]
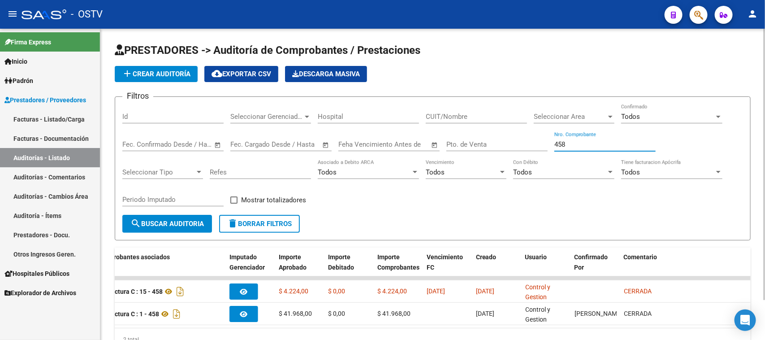
drag, startPoint x: 574, startPoint y: 142, endPoint x: 522, endPoint y: 146, distance: 51.6
click at [522, 146] on div "Filtros Id Seleccionar Gerenciador Seleccionar Gerenciador Hospital CUIT/Nombre…" at bounding box center [432, 159] width 621 height 111
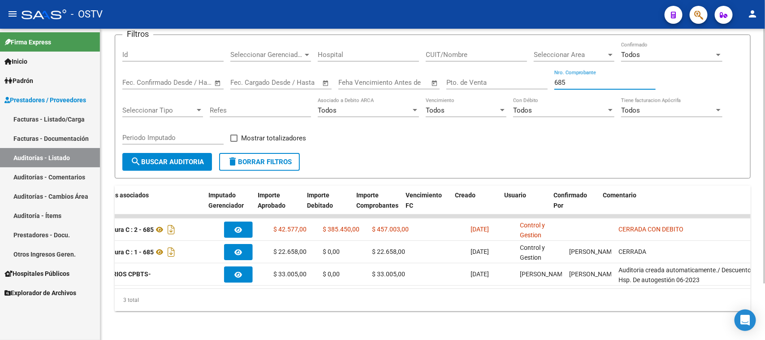
scroll to position [0, 305]
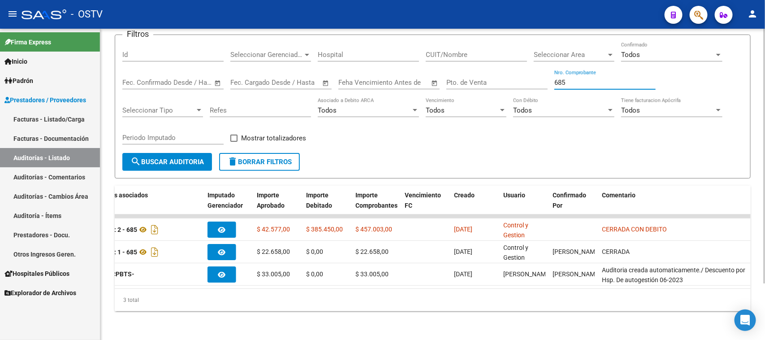
drag, startPoint x: 568, startPoint y: 74, endPoint x: 536, endPoint y: 75, distance: 31.4
click at [536, 75] on div "Filtros Id Seleccionar Gerenciador Seleccionar Gerenciador Hospital CUIT/Nombre…" at bounding box center [432, 97] width 621 height 111
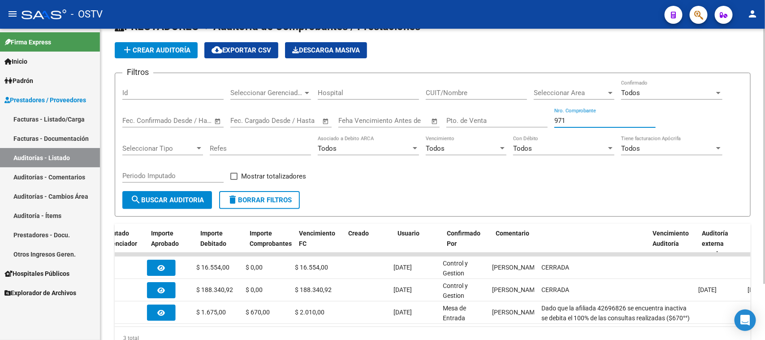
scroll to position [0, 411]
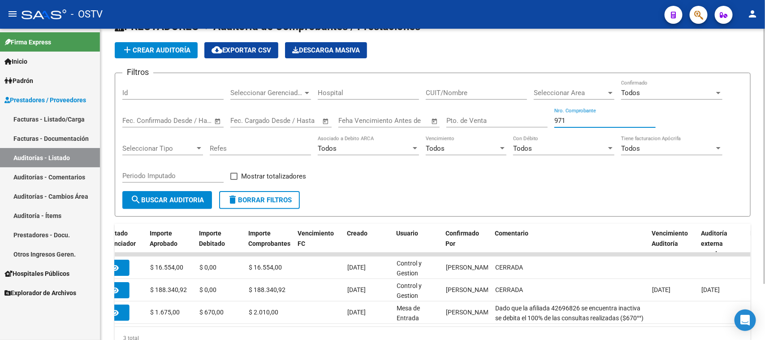
drag, startPoint x: 565, startPoint y: 119, endPoint x: 541, endPoint y: 119, distance: 24.2
click at [541, 119] on div "Filtros Id Seleccionar Gerenciador Seleccionar Gerenciador Hospital CUIT/Nombre…" at bounding box center [432, 135] width 621 height 111
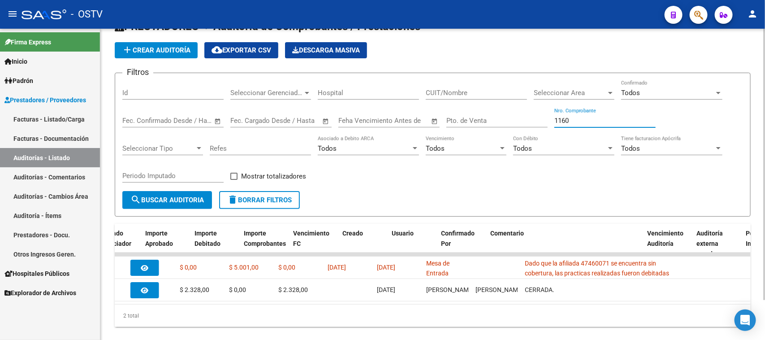
scroll to position [0, 418]
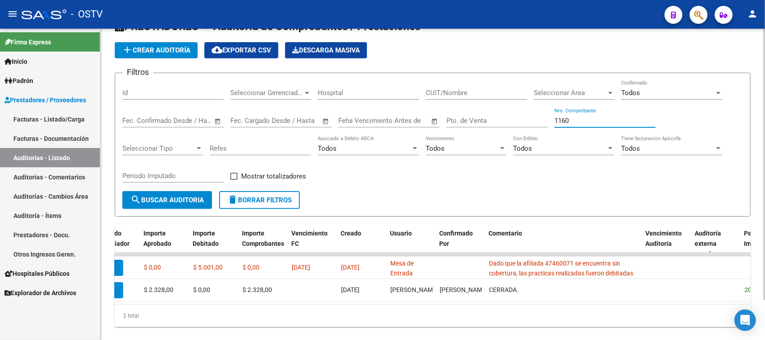
drag, startPoint x: 585, startPoint y: 120, endPoint x: 520, endPoint y: 116, distance: 64.6
click at [520, 116] on div "Filtros Id Seleccionar Gerenciador Seleccionar Gerenciador Hospital CUIT/Nombre…" at bounding box center [432, 135] width 621 height 111
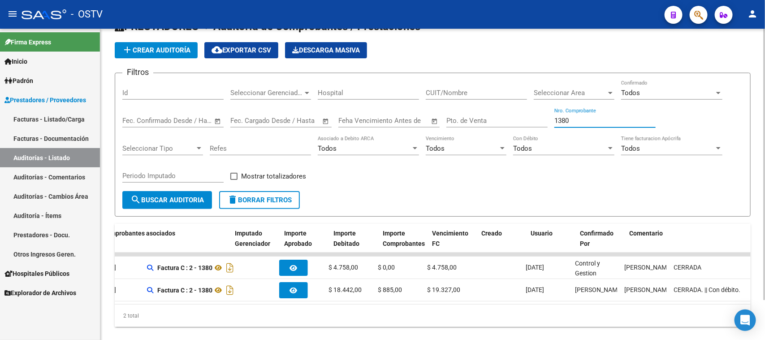
scroll to position [0, 315]
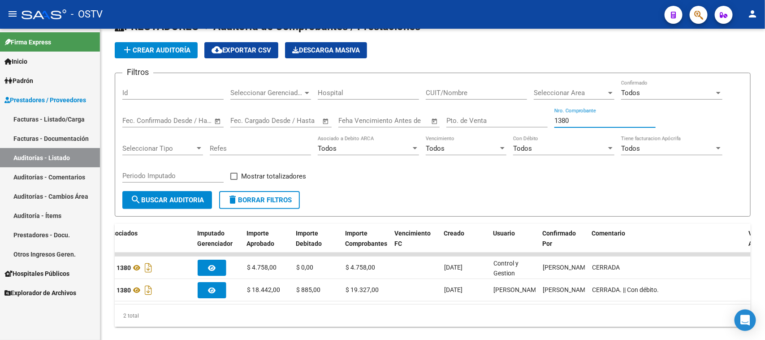
type input "1380"
click at [63, 121] on link "Facturas - Listado/Carga" at bounding box center [50, 118] width 100 height 19
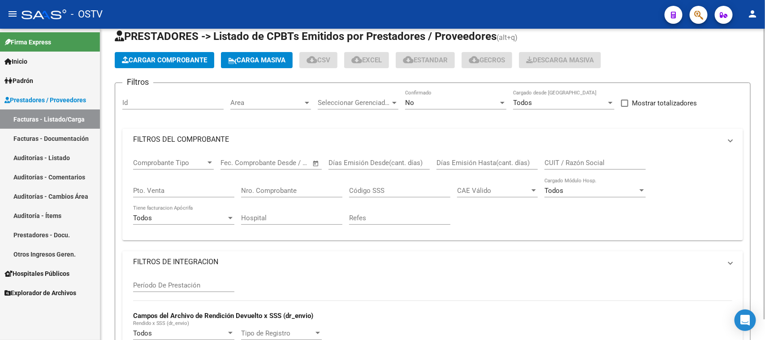
click at [454, 138] on mat-panel-title "FILTROS DEL COMPROBANTE" at bounding box center [427, 139] width 588 height 10
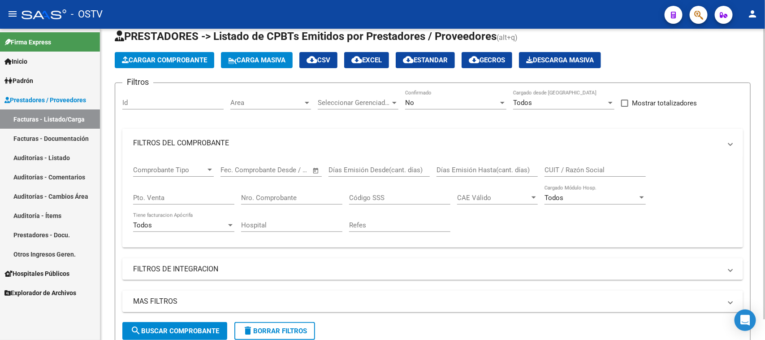
scroll to position [24, 0]
click at [431, 103] on div "No" at bounding box center [451, 103] width 93 height 8
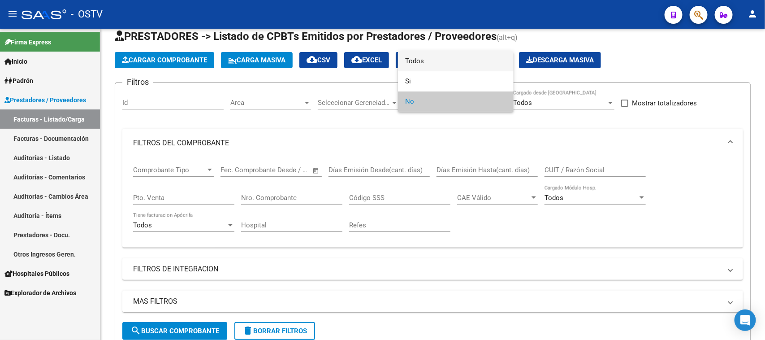
click at [431, 60] on span "Todos" at bounding box center [455, 61] width 101 height 20
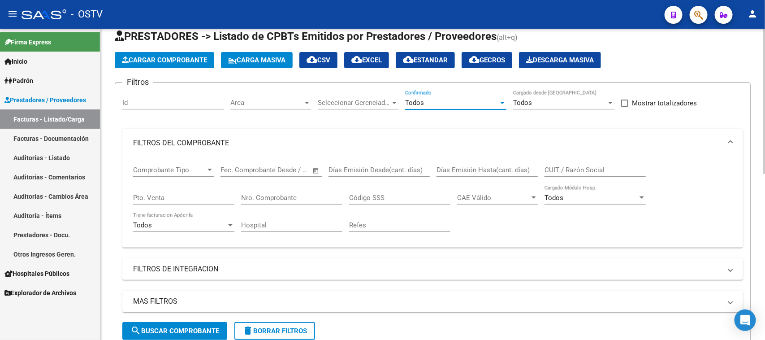
click at [199, 195] on input "Pto. Venta" at bounding box center [183, 198] width 101 height 8
type input "1"
click at [277, 194] on input "Nro. Comprobante" at bounding box center [291, 198] width 101 height 8
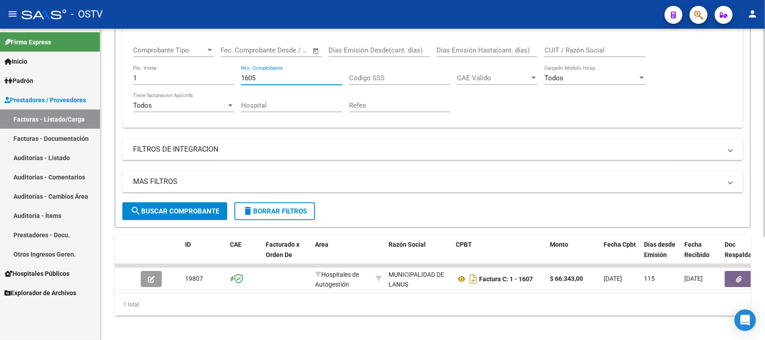
scroll to position [155, 0]
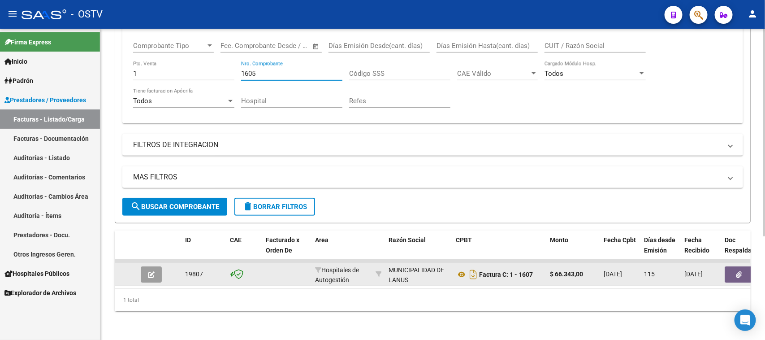
type input "1605"
click at [738, 271] on icon "button" at bounding box center [739, 274] width 6 height 7
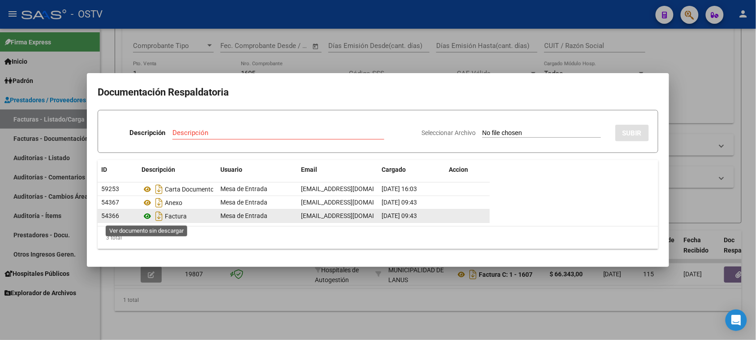
click at [148, 216] on icon at bounding box center [148, 216] width 12 height 11
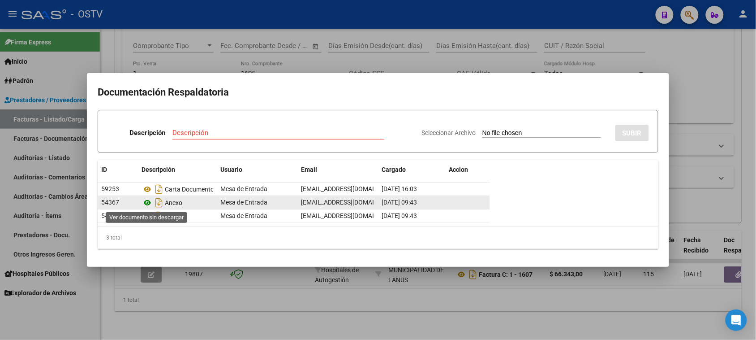
click at [148, 202] on icon at bounding box center [148, 202] width 12 height 11
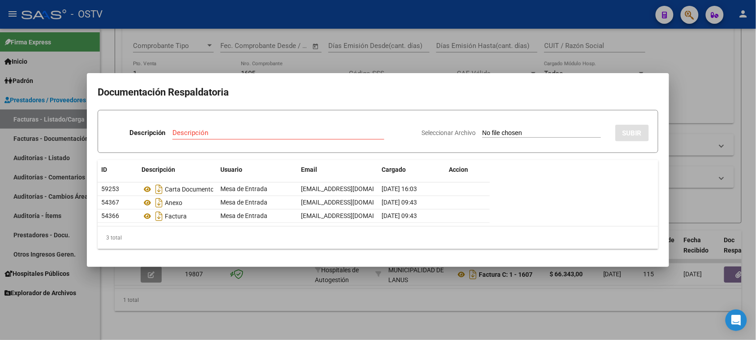
click at [222, 57] on div at bounding box center [378, 170] width 756 height 340
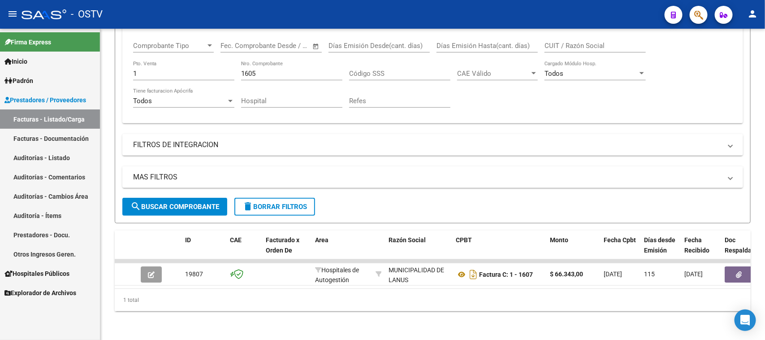
click at [55, 121] on link "Facturas - Listado/Carga" at bounding box center [50, 118] width 100 height 19
click at [260, 203] on span "delete Borrar Filtros" at bounding box center [274, 207] width 65 height 8
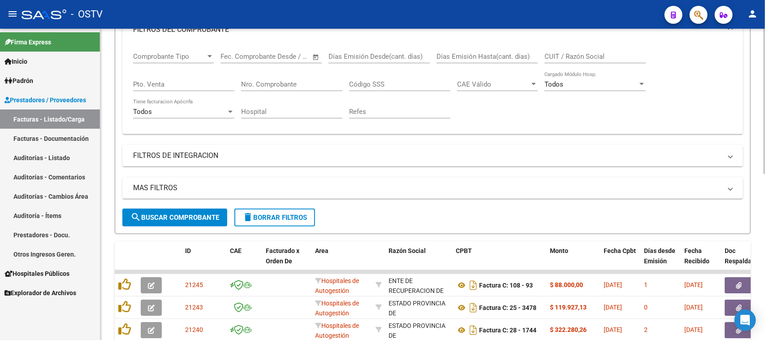
scroll to position [17, 0]
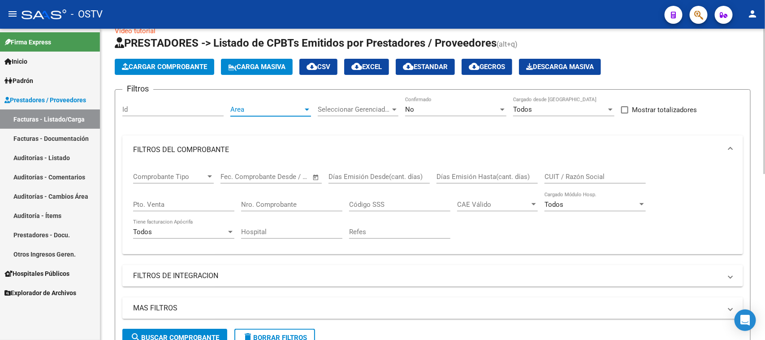
click at [288, 109] on span "Area" at bounding box center [266, 109] width 73 height 8
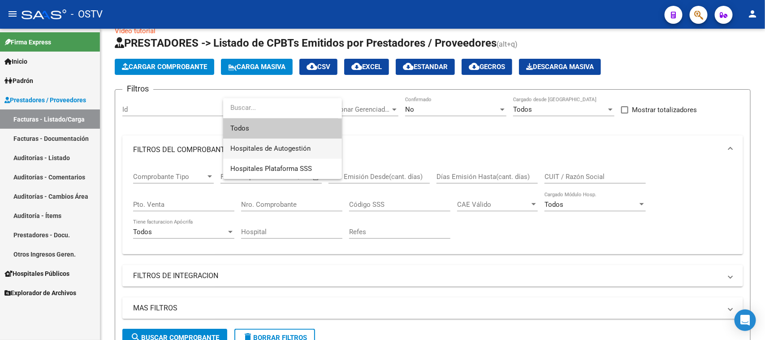
click at [288, 153] on span "Hospitales de Autogestión" at bounding box center [282, 148] width 104 height 20
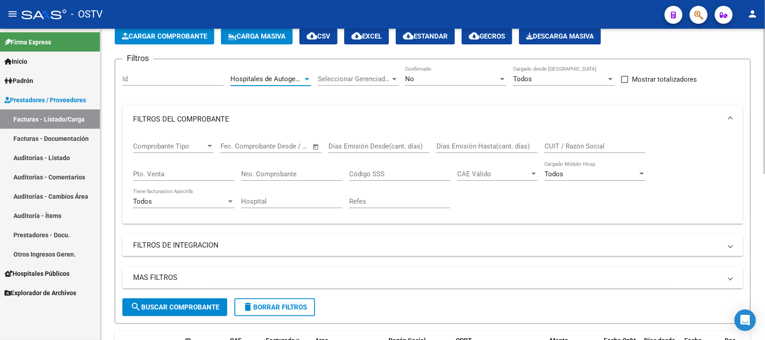
scroll to position [73, 0]
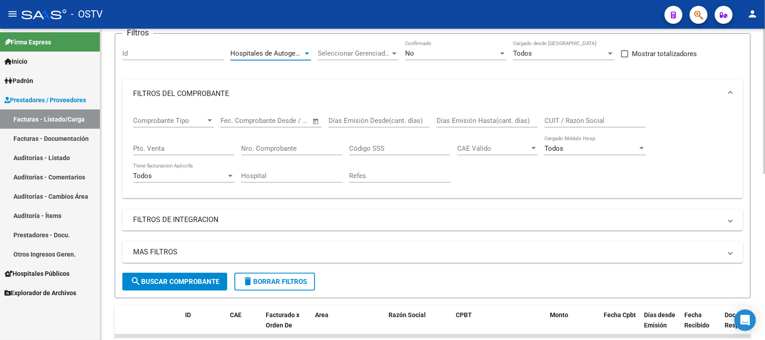
click at [169, 277] on span "search Buscar Comprobante" at bounding box center [174, 281] width 89 height 8
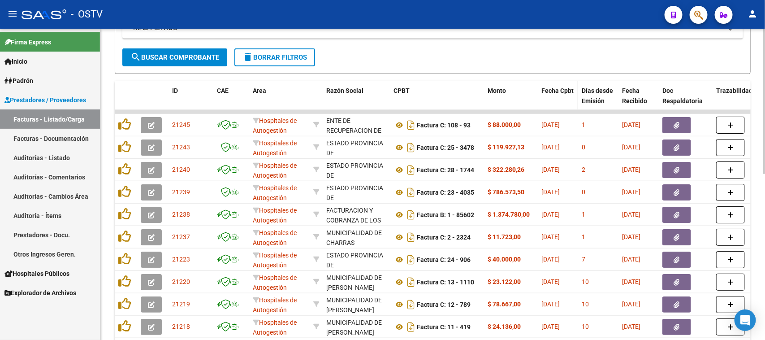
scroll to position [356, 0]
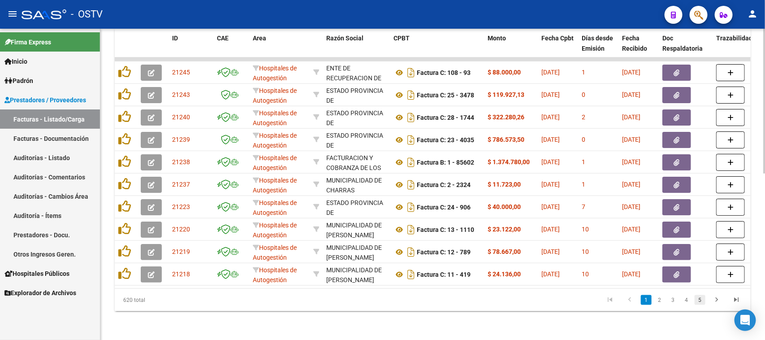
click at [699, 299] on link "5" at bounding box center [700, 300] width 11 height 10
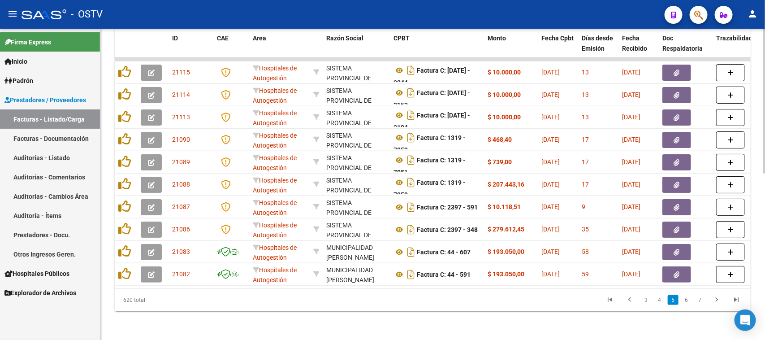
click at [699, 299] on link "7" at bounding box center [700, 300] width 11 height 10
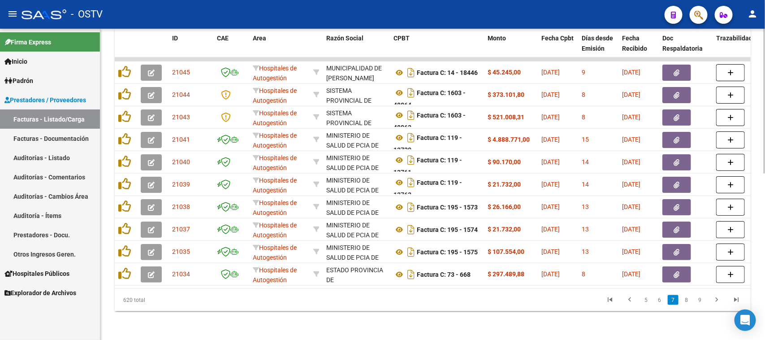
click at [699, 299] on link "9" at bounding box center [700, 300] width 11 height 10
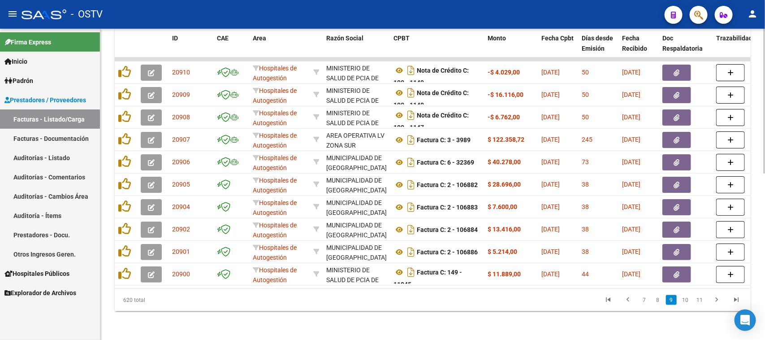
click at [699, 299] on link "11" at bounding box center [700, 300] width 12 height 10
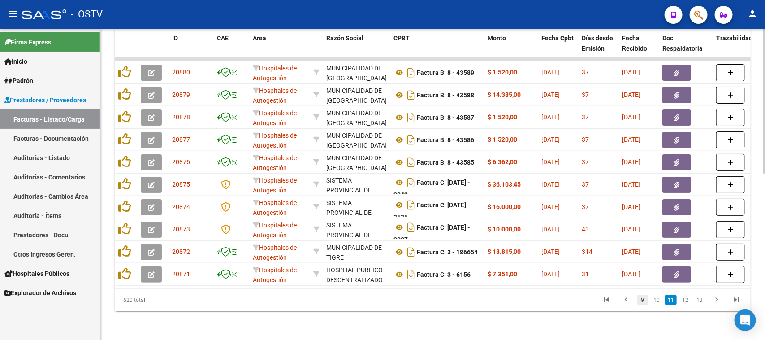
click at [644, 299] on link "9" at bounding box center [642, 300] width 11 height 10
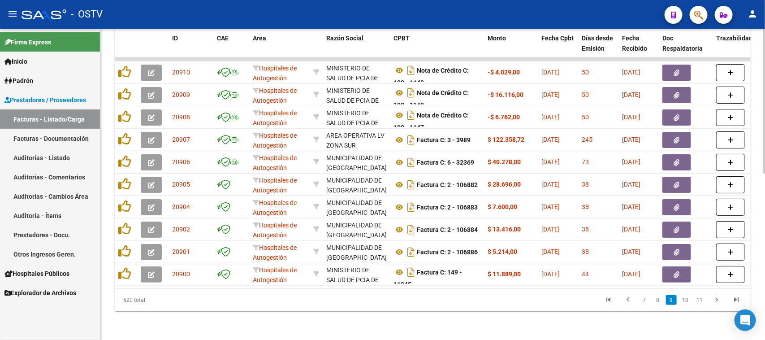
click at [644, 299] on link "7" at bounding box center [644, 300] width 11 height 10
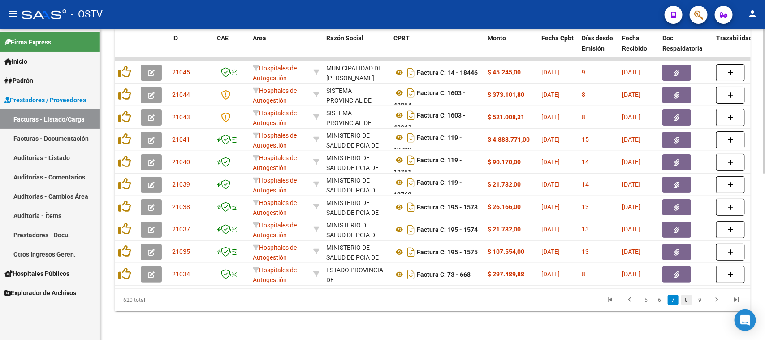
click at [688, 302] on link "8" at bounding box center [686, 300] width 11 height 10
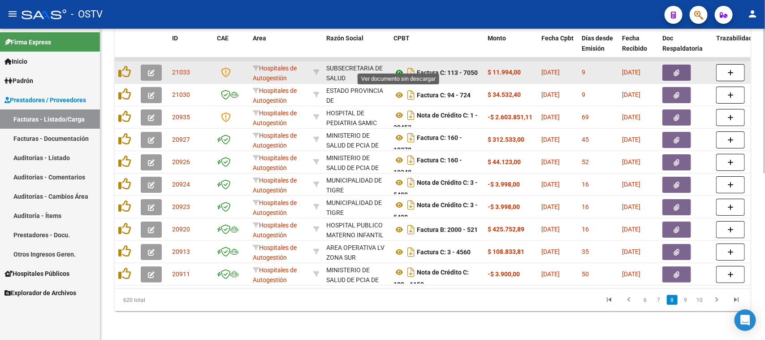
click at [399, 67] on icon at bounding box center [399, 72] width 12 height 11
click at [665, 65] on button "button" at bounding box center [676, 73] width 29 height 16
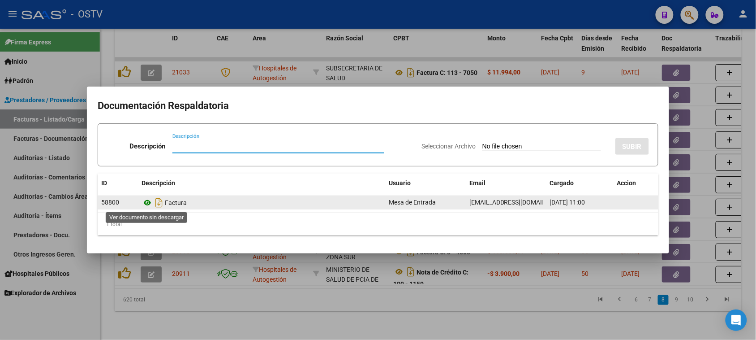
click at [148, 202] on icon at bounding box center [148, 202] width 12 height 11
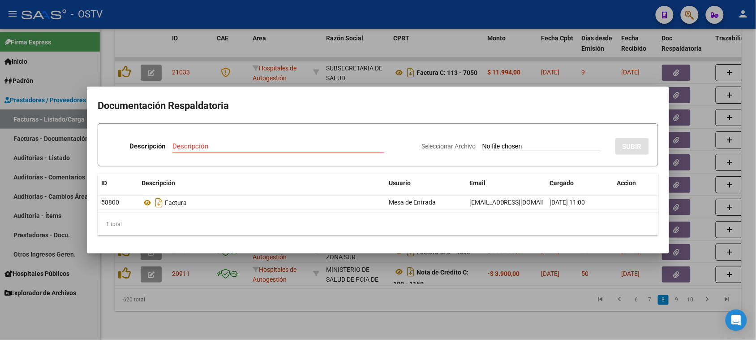
click at [386, 49] on div at bounding box center [378, 170] width 756 height 340
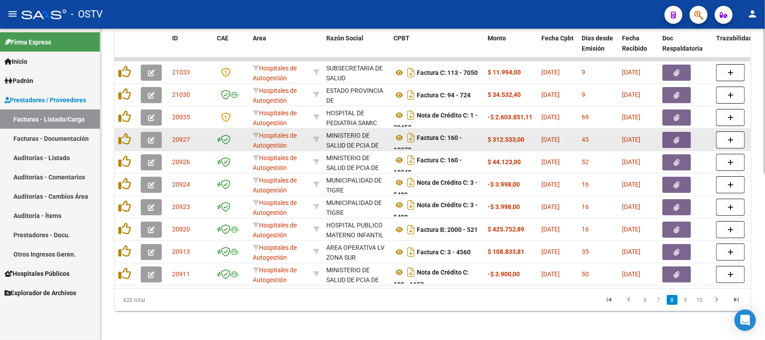
scroll to position [22, 0]
drag, startPoint x: 352, startPoint y: 125, endPoint x: 362, endPoint y: 138, distance: 16.0
click at [362, 138] on div "MINISTERIO DE SALUD DE PCIA DE BSAS 30626983398" at bounding box center [356, 139] width 60 height 19
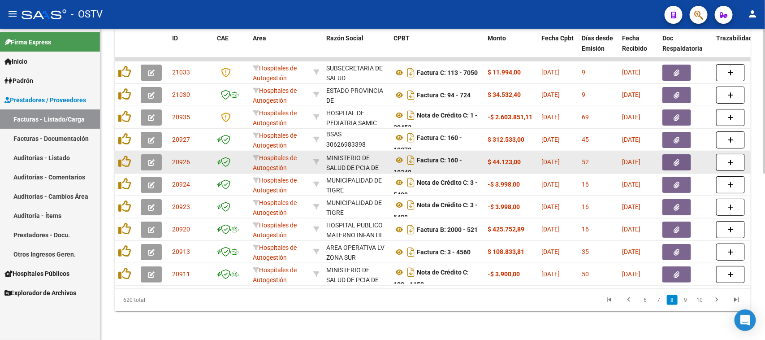
drag, startPoint x: 445, startPoint y: 132, endPoint x: 447, endPoint y: 143, distance: 11.3
click at [447, 144] on datatable-scroller "21033 Hospitales de Autogestión SUBSECRETARIA DE SALUD 30675068441 Factura C: 1…" at bounding box center [433, 171] width 636 height 228
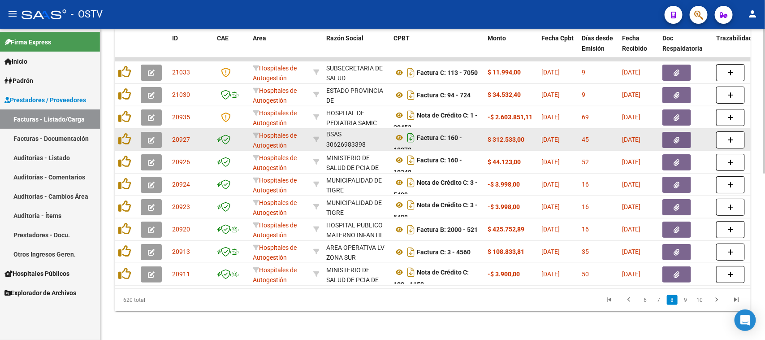
scroll to position [5, 0]
click at [398, 127] on icon at bounding box center [399, 132] width 12 height 11
click at [685, 133] on button "button" at bounding box center [676, 140] width 29 height 16
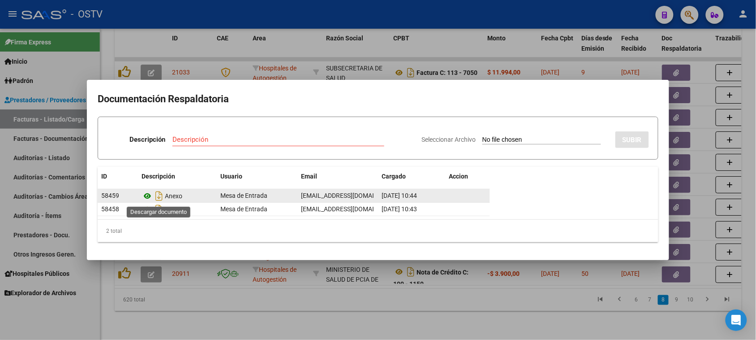
click at [148, 197] on icon at bounding box center [148, 195] width 12 height 11
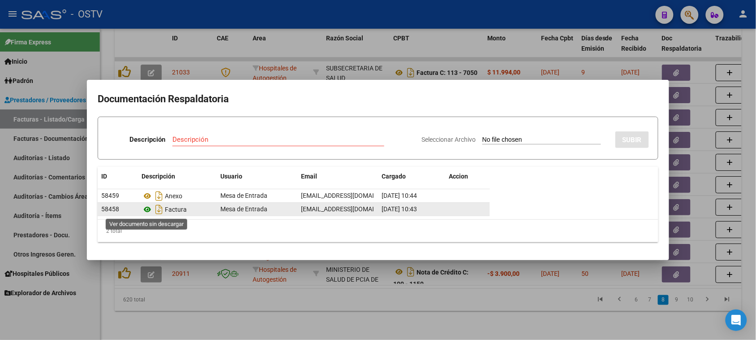
click at [147, 209] on icon at bounding box center [148, 209] width 12 height 11
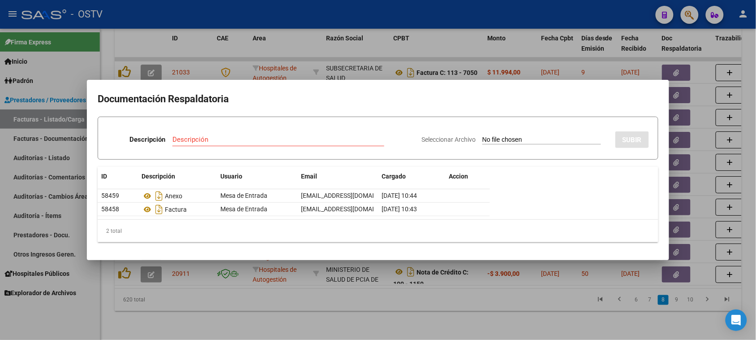
click at [400, 45] on div at bounding box center [378, 170] width 756 height 340
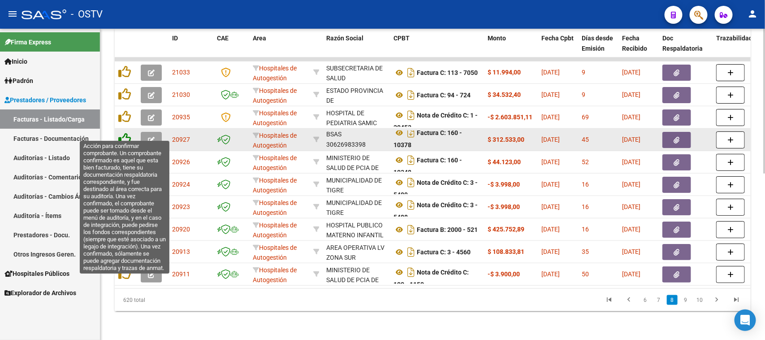
click at [126, 133] on icon at bounding box center [124, 139] width 13 height 13
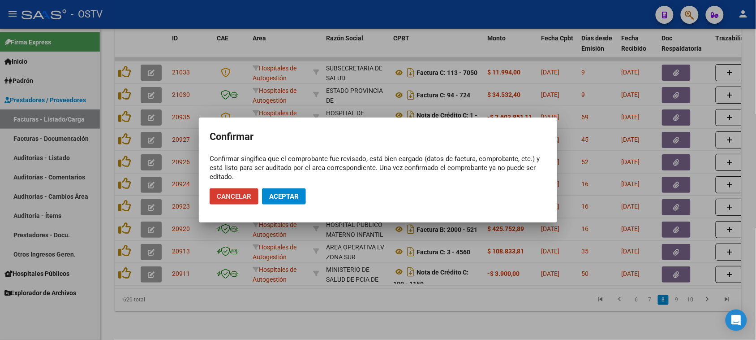
click at [290, 193] on span "Aceptar" at bounding box center [284, 196] width 30 height 8
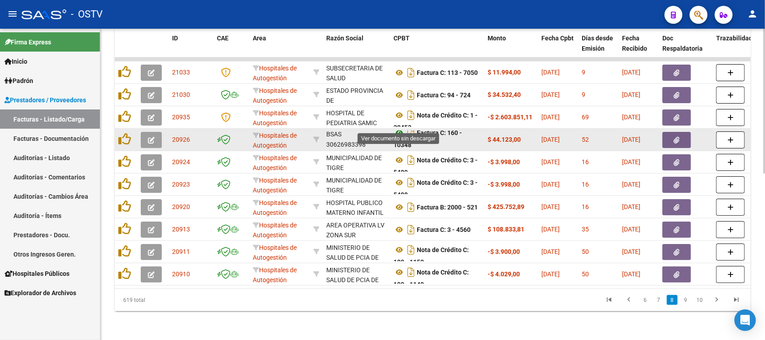
click at [399, 127] on icon at bounding box center [399, 132] width 12 height 11
drag, startPoint x: 480, startPoint y: 130, endPoint x: 527, endPoint y: 130, distance: 47.5
click at [688, 133] on button "button" at bounding box center [676, 140] width 29 height 16
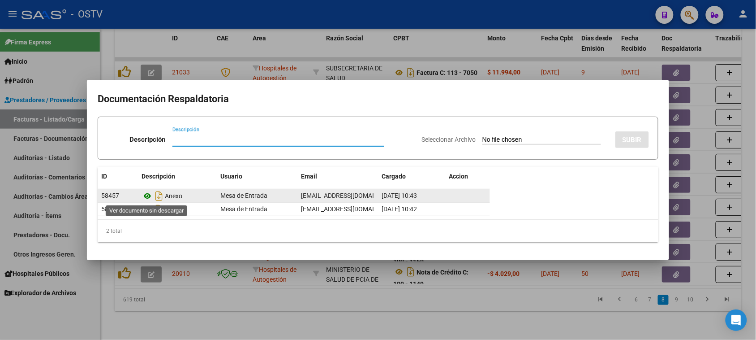
click at [145, 197] on icon at bounding box center [148, 195] width 12 height 11
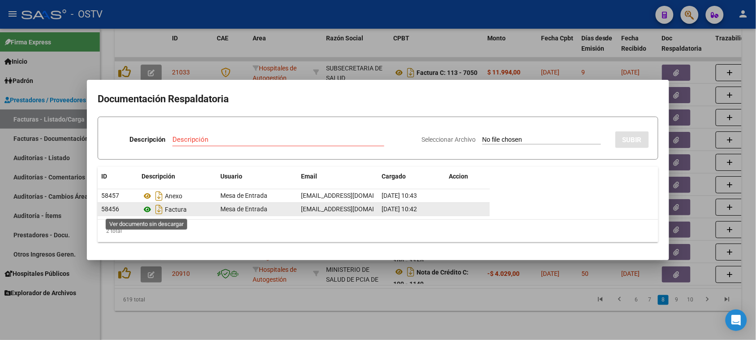
click at [147, 209] on icon at bounding box center [148, 209] width 12 height 11
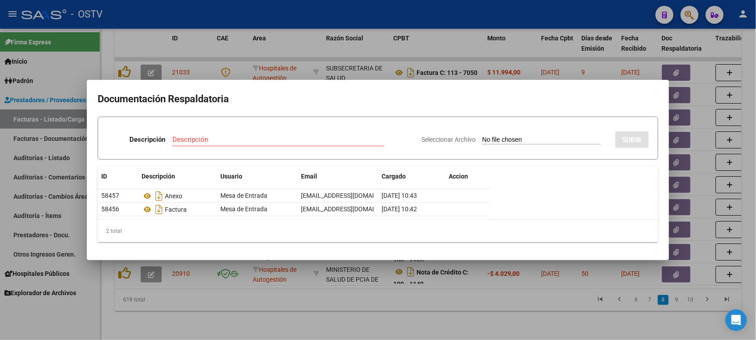
click at [387, 50] on div at bounding box center [378, 170] width 756 height 340
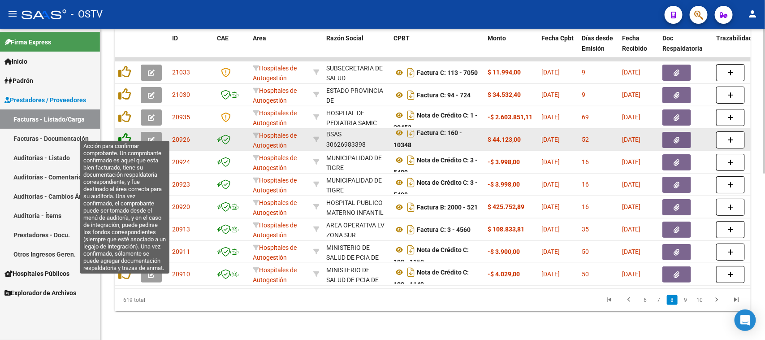
click at [122, 133] on icon at bounding box center [124, 139] width 13 height 13
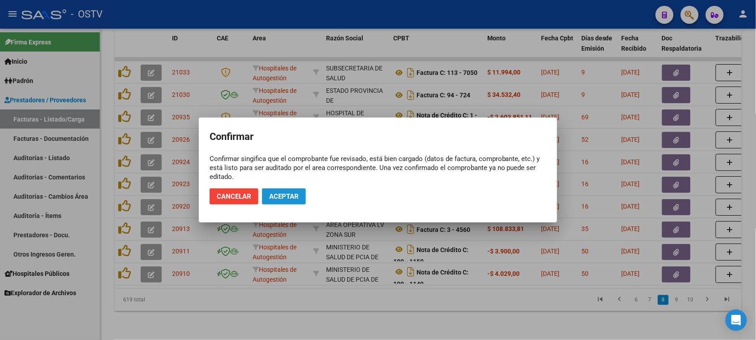
click at [283, 193] on button "Aceptar" at bounding box center [284, 196] width 44 height 16
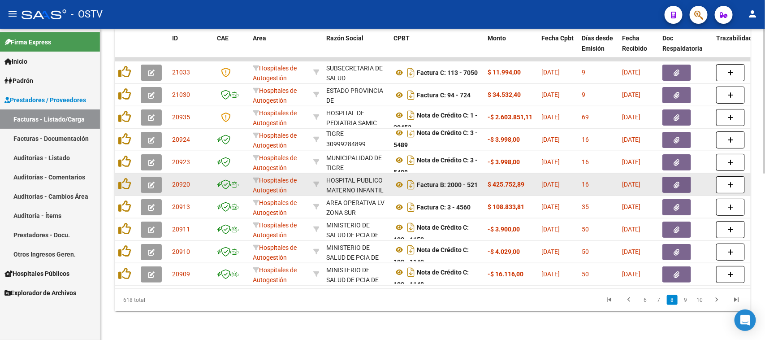
scroll to position [12, 0]
click at [400, 179] on icon at bounding box center [399, 184] width 12 height 11
drag, startPoint x: 485, startPoint y: 175, endPoint x: 628, endPoint y: 173, distance: 142.9
click at [680, 177] on button "button" at bounding box center [676, 185] width 29 height 16
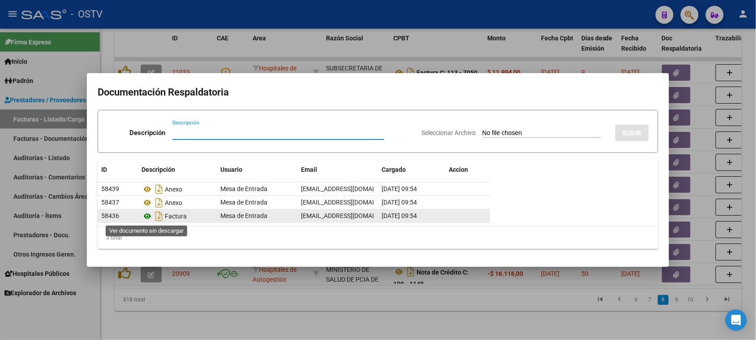
click at [147, 218] on icon at bounding box center [148, 216] width 12 height 11
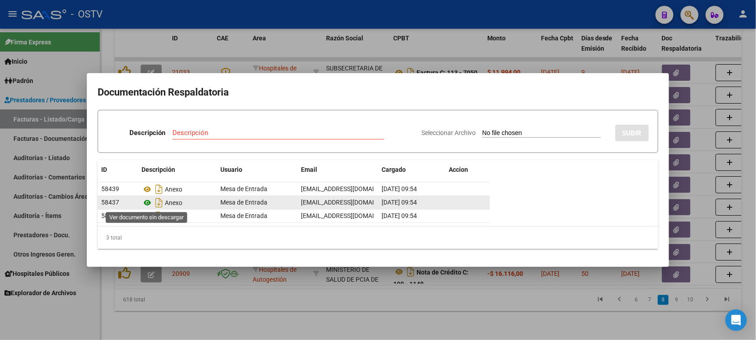
click at [149, 202] on icon at bounding box center [148, 202] width 12 height 11
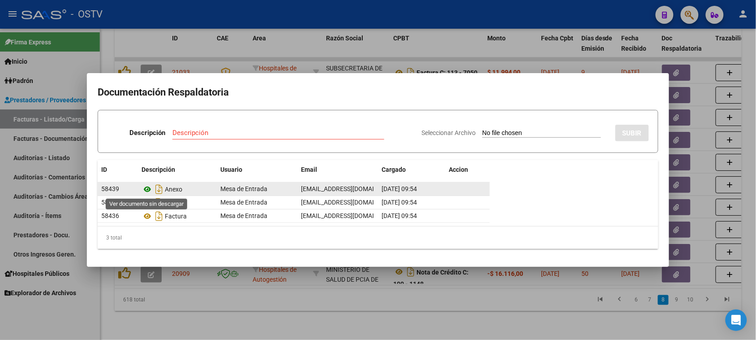
click at [146, 189] on icon at bounding box center [148, 189] width 12 height 11
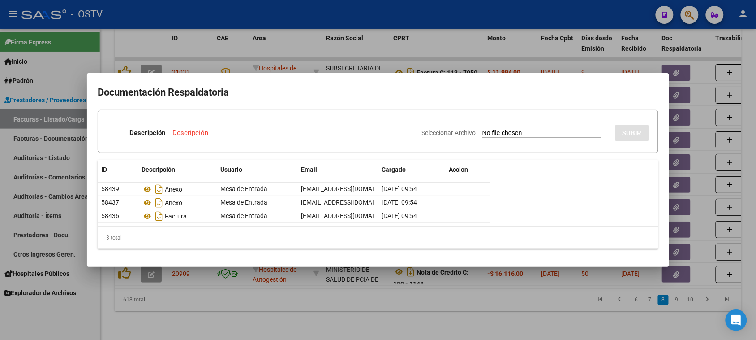
click at [357, 45] on div at bounding box center [378, 170] width 756 height 340
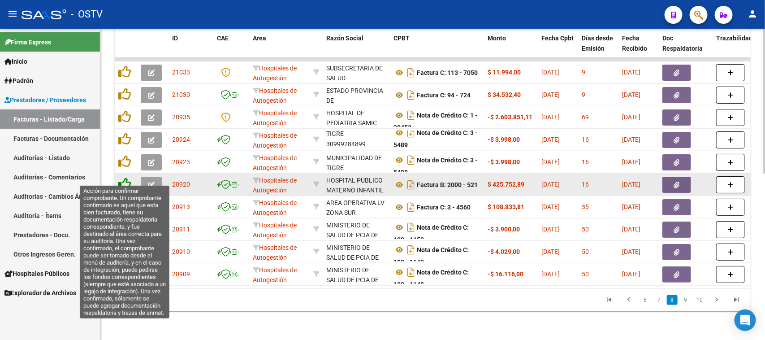
click at [128, 177] on icon at bounding box center [124, 183] width 13 height 13
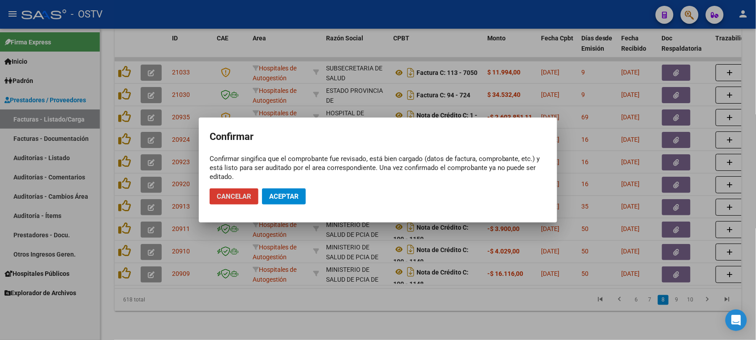
click at [296, 198] on span "Aceptar" at bounding box center [284, 196] width 30 height 8
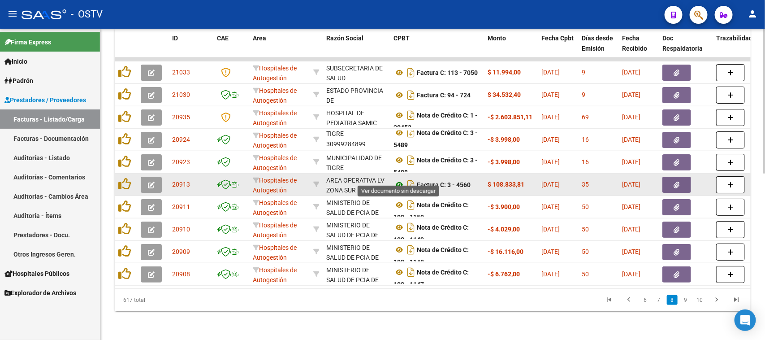
click at [397, 179] on icon at bounding box center [399, 184] width 12 height 11
drag, startPoint x: 458, startPoint y: 175, endPoint x: 492, endPoint y: 174, distance: 33.2
click at [682, 177] on button "button" at bounding box center [676, 185] width 29 height 16
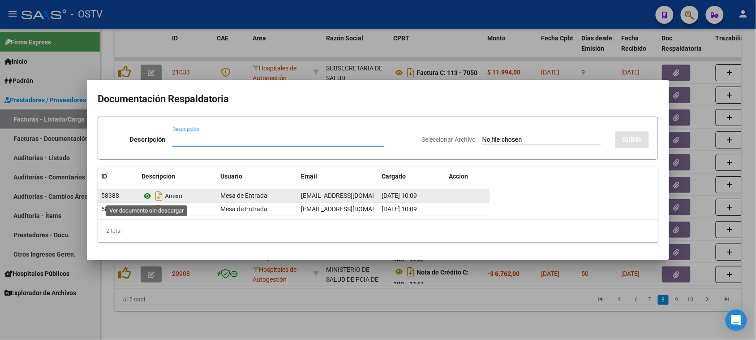
click at [148, 195] on icon at bounding box center [148, 195] width 12 height 11
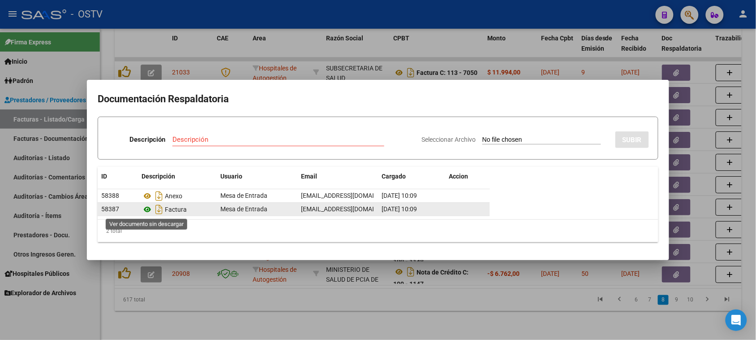
click at [147, 207] on icon at bounding box center [148, 209] width 12 height 11
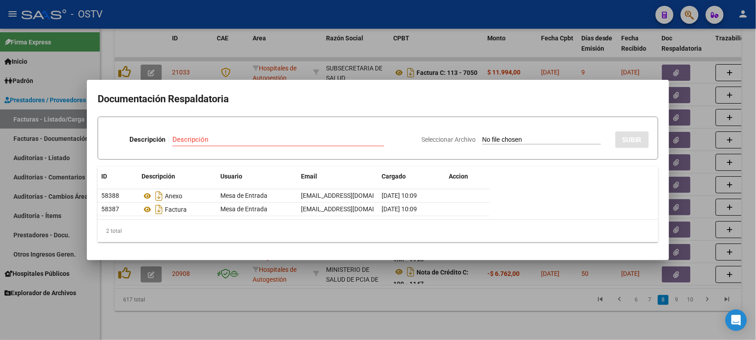
click at [393, 3] on div at bounding box center [378, 170] width 756 height 340
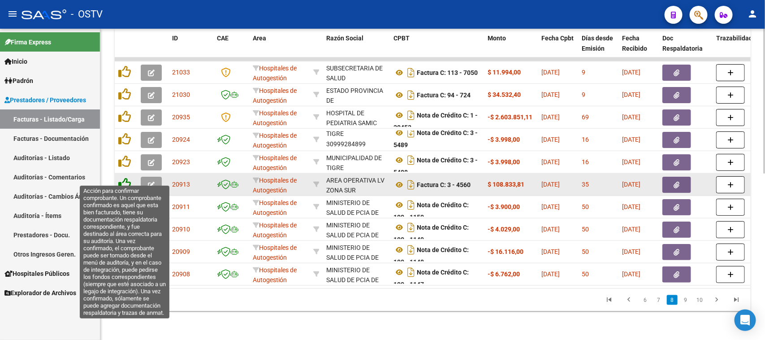
click at [127, 177] on icon at bounding box center [124, 183] width 13 height 13
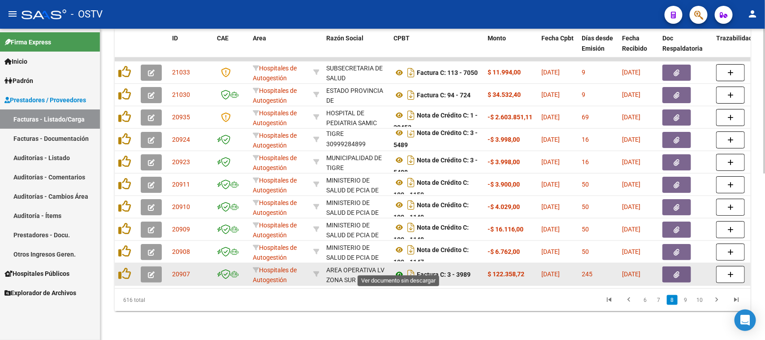
click at [399, 269] on icon at bounding box center [399, 274] width 12 height 11
click at [669, 266] on button "button" at bounding box center [676, 274] width 29 height 16
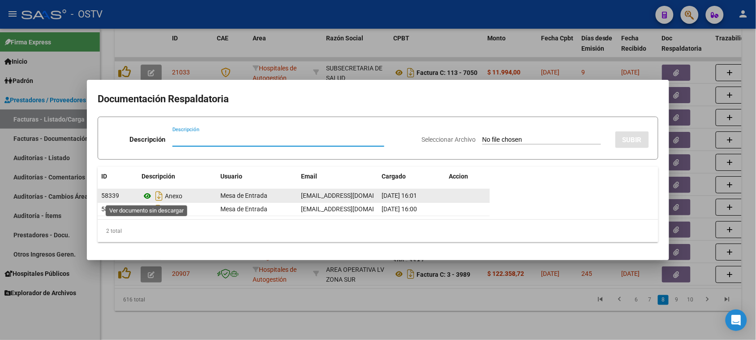
click at [147, 196] on icon at bounding box center [148, 195] width 12 height 11
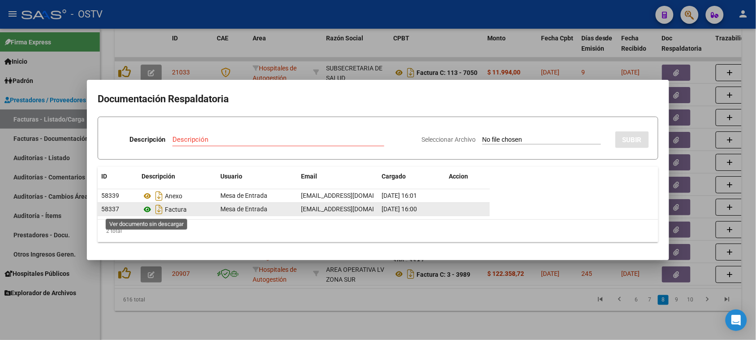
click at [148, 212] on icon at bounding box center [148, 209] width 12 height 11
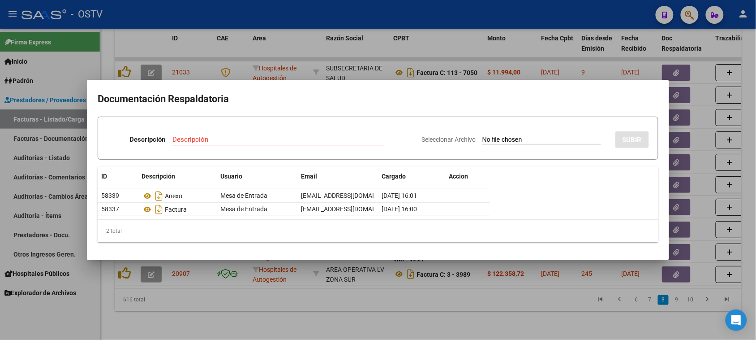
click at [384, 74] on div at bounding box center [378, 170] width 756 height 340
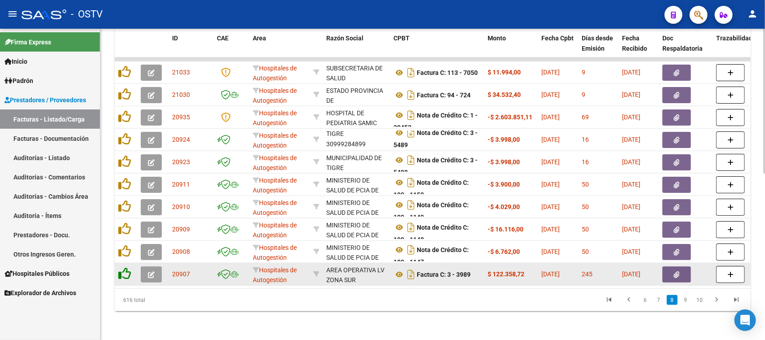
click at [128, 267] on icon at bounding box center [124, 273] width 13 height 13
click at [399, 269] on icon at bounding box center [399, 274] width 12 height 11
